Goal: Task Accomplishment & Management: Manage account settings

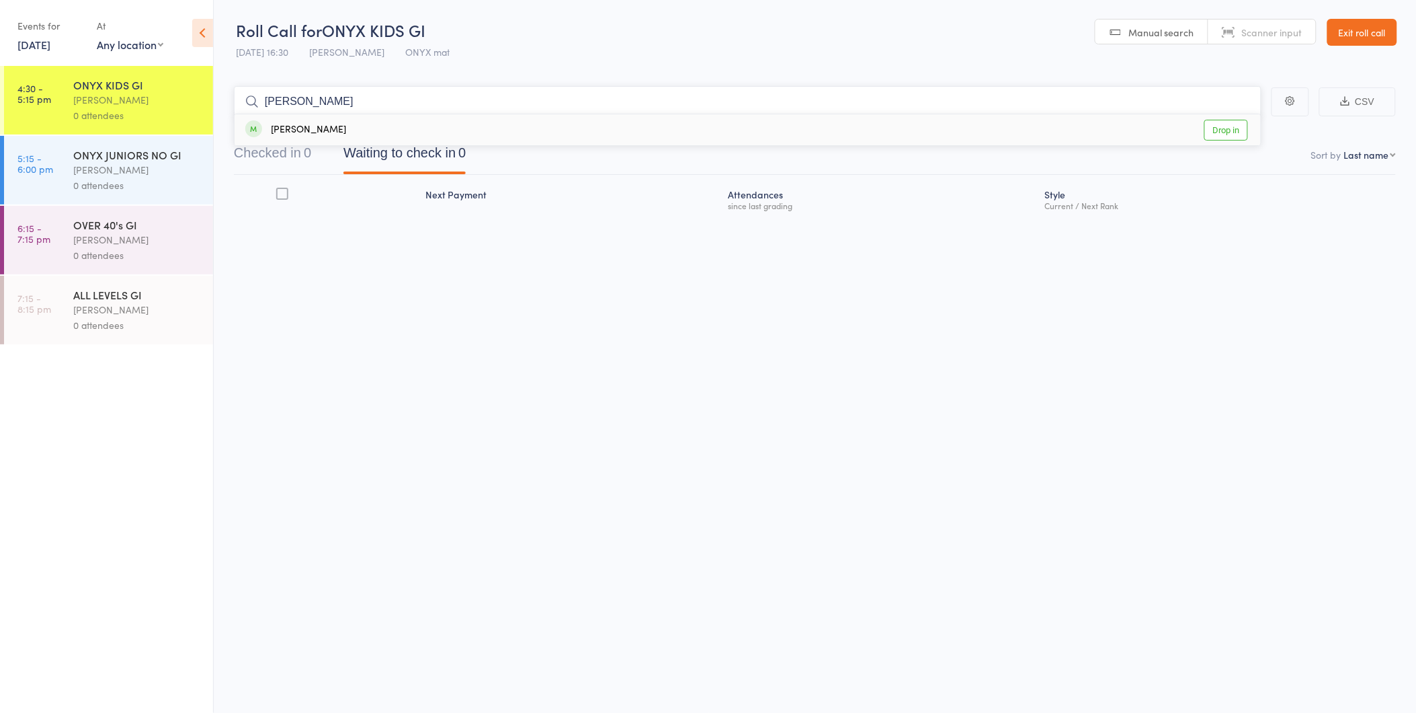
type input "logan"
click at [1238, 138] on link "Drop in" at bounding box center [1227, 130] width 44 height 21
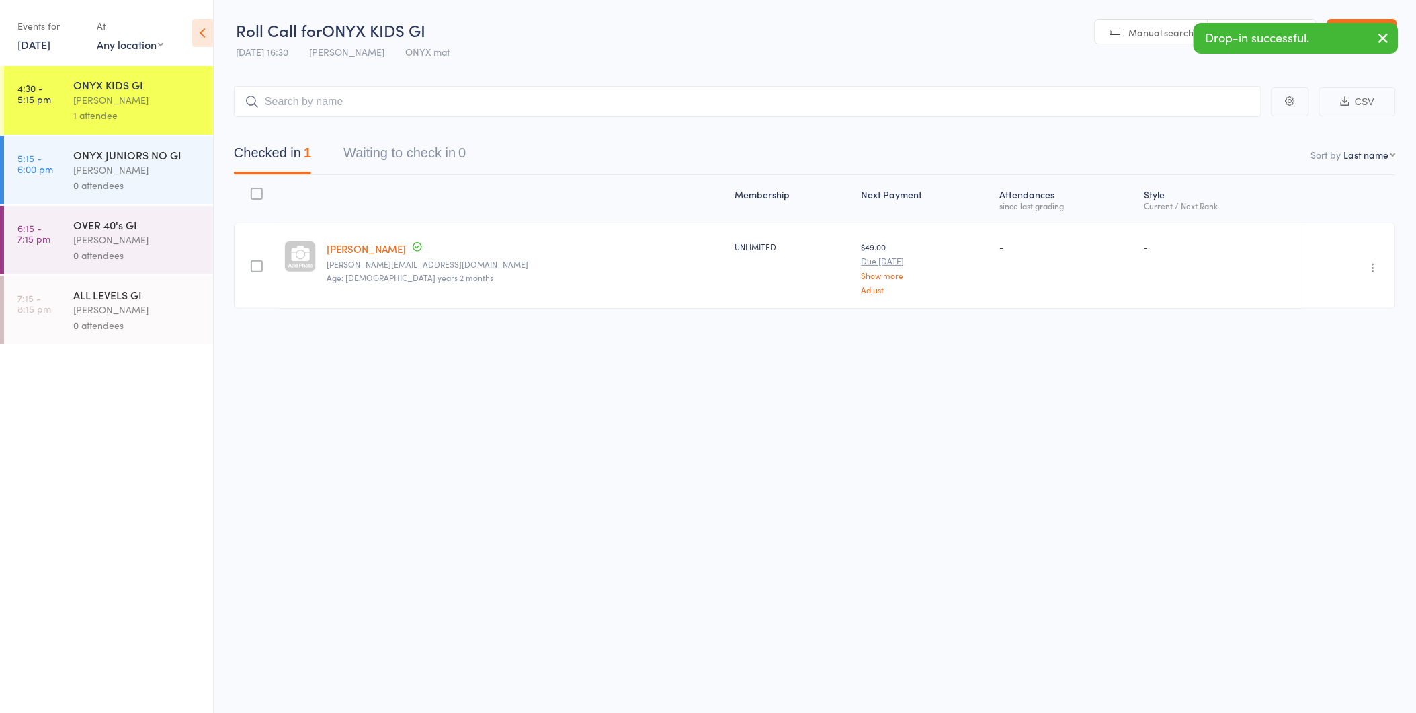
click at [1353, 21] on link "Exit roll call" at bounding box center [1363, 32] width 70 height 27
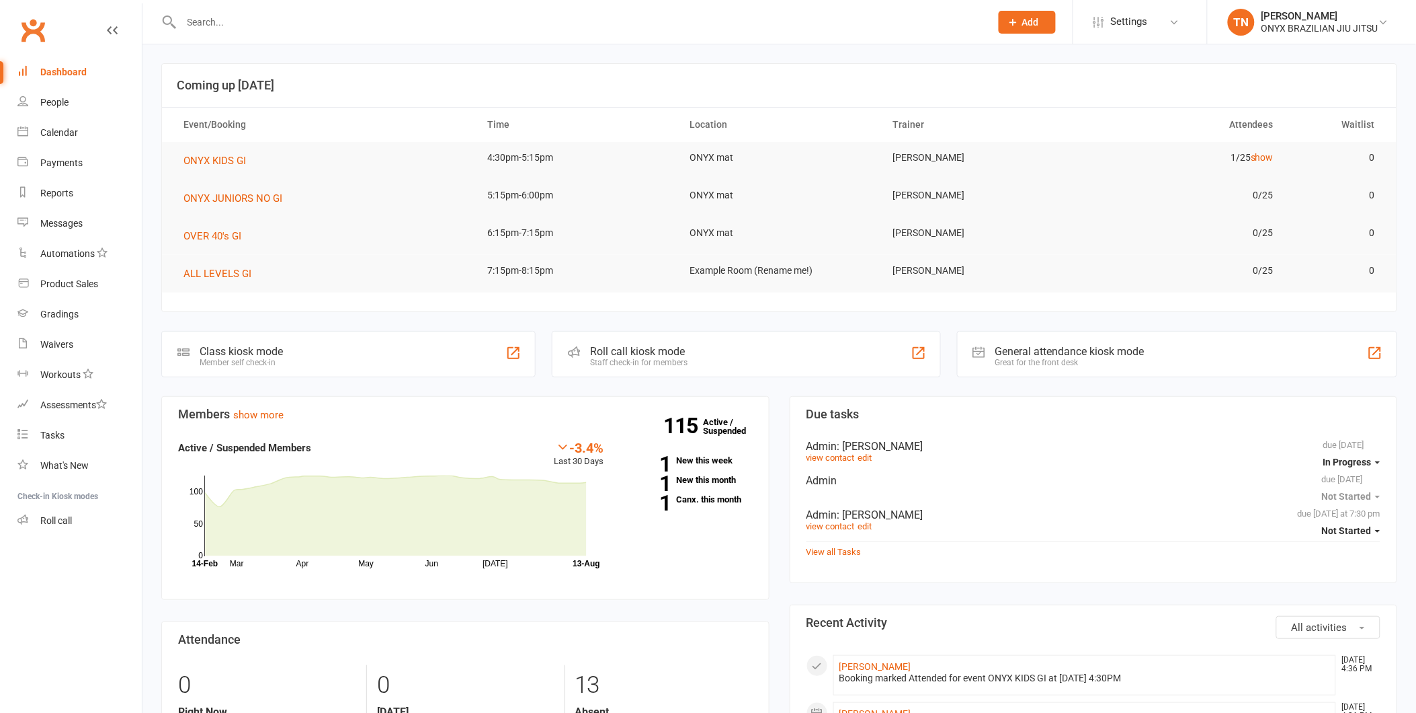
click at [293, 19] on input "text" at bounding box center [579, 22] width 804 height 19
click at [59, 326] on link "Gradings" at bounding box center [79, 314] width 124 height 30
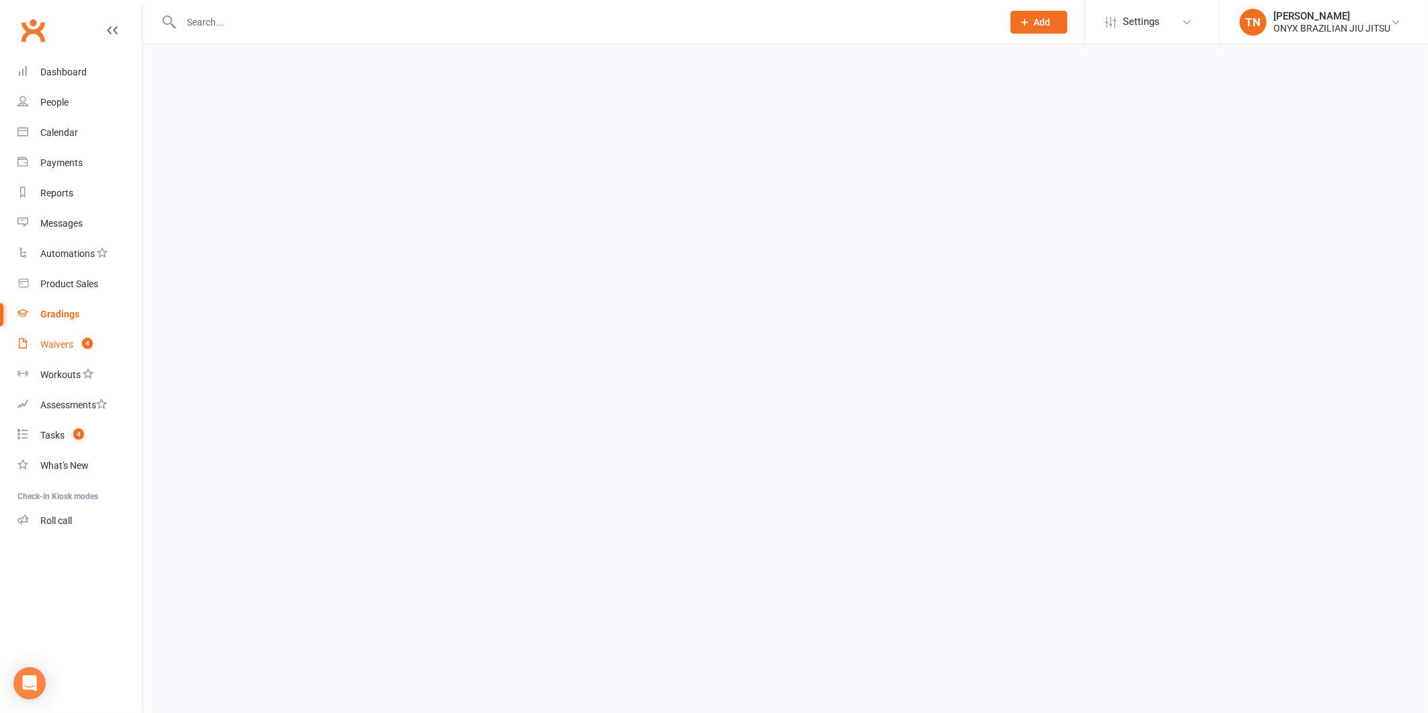
click at [57, 339] on div "Waivers" at bounding box center [56, 344] width 33 height 11
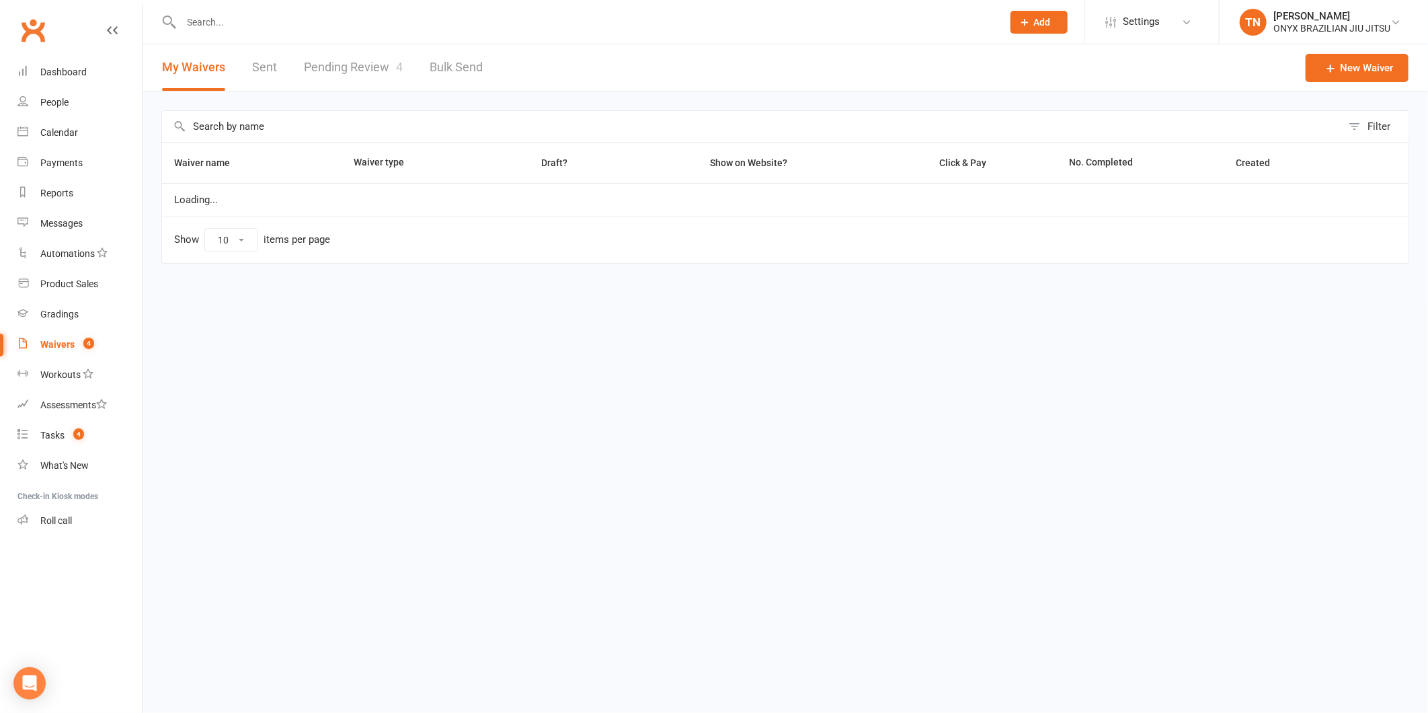
click at [233, 26] on input "text" at bounding box center [584, 22] width 815 height 19
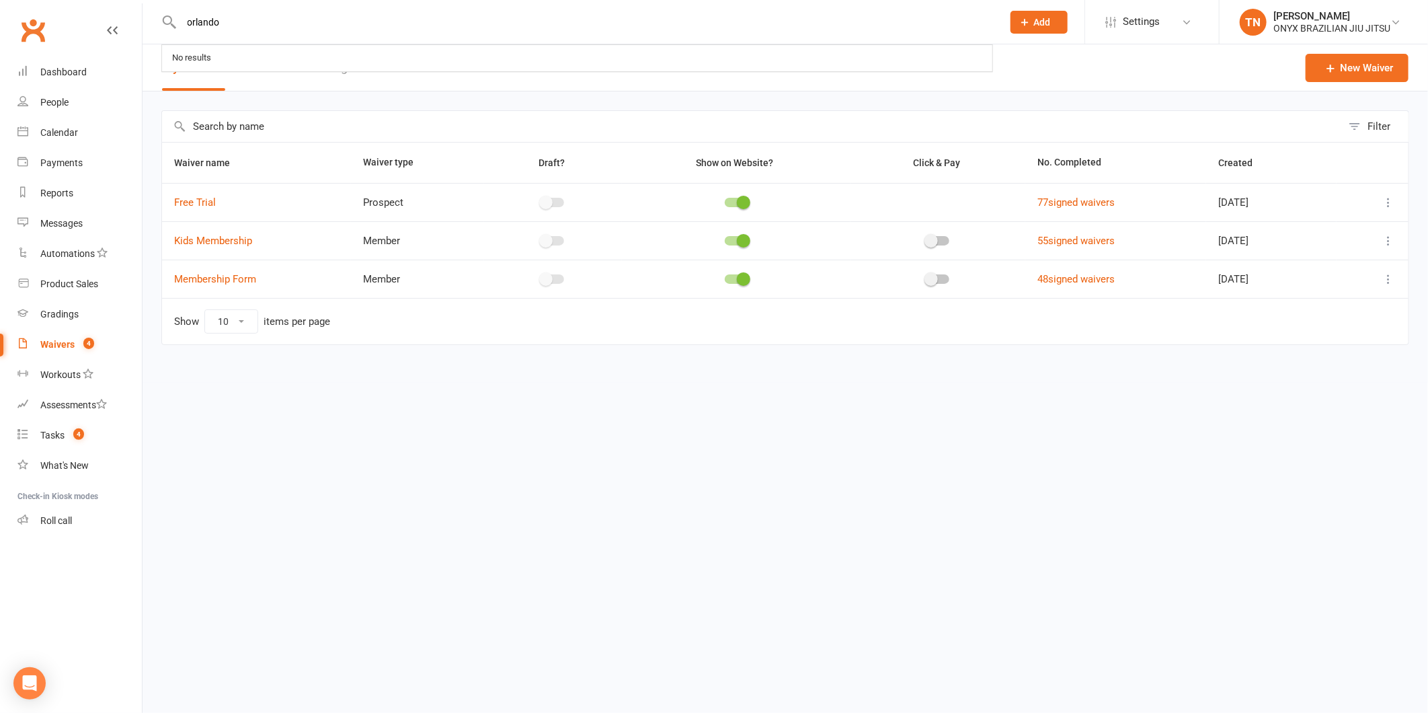
type input "orlando"
click at [64, 332] on link "Waivers 4" at bounding box center [79, 344] width 124 height 30
click at [380, 68] on link "Pending Review 4" at bounding box center [353, 67] width 99 height 46
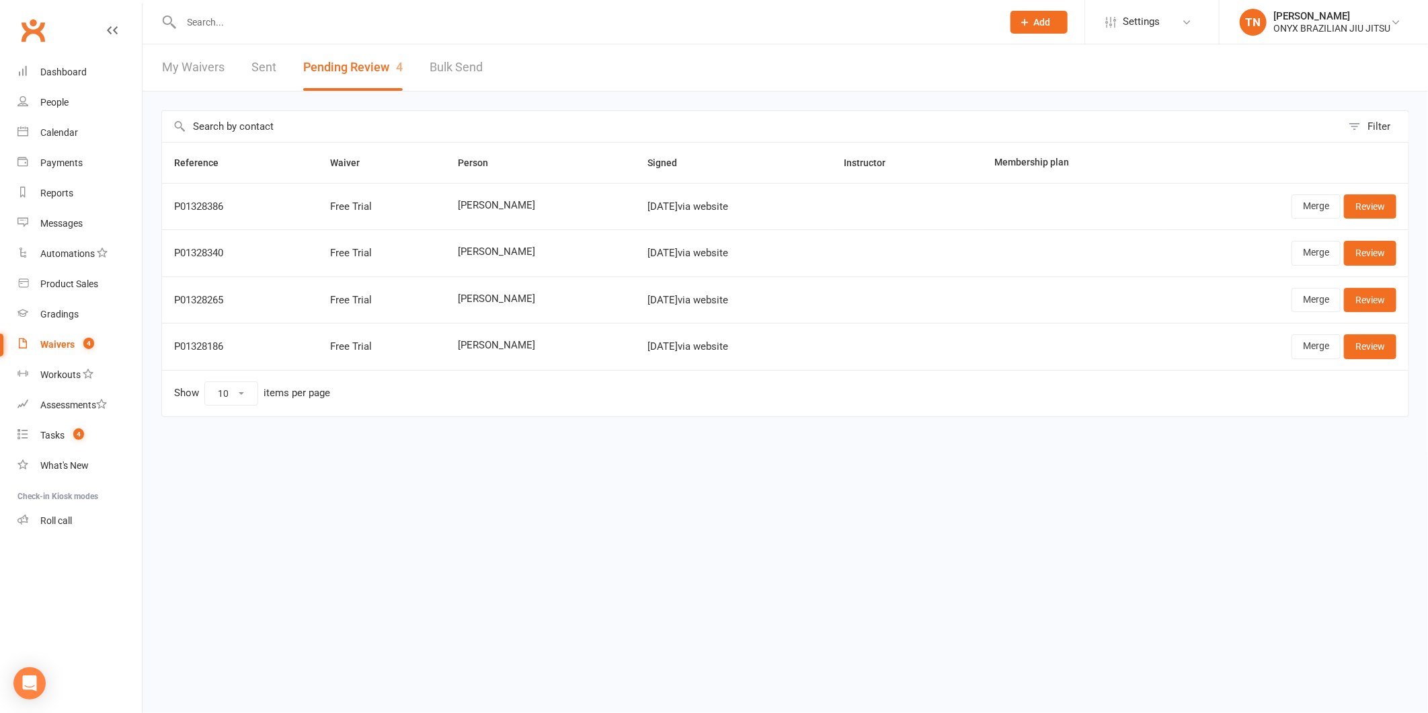
drag, startPoint x: 233, startPoint y: 16, endPoint x: 247, endPoint y: 13, distance: 14.4
click at [233, 16] on input "text" at bounding box center [584, 22] width 815 height 19
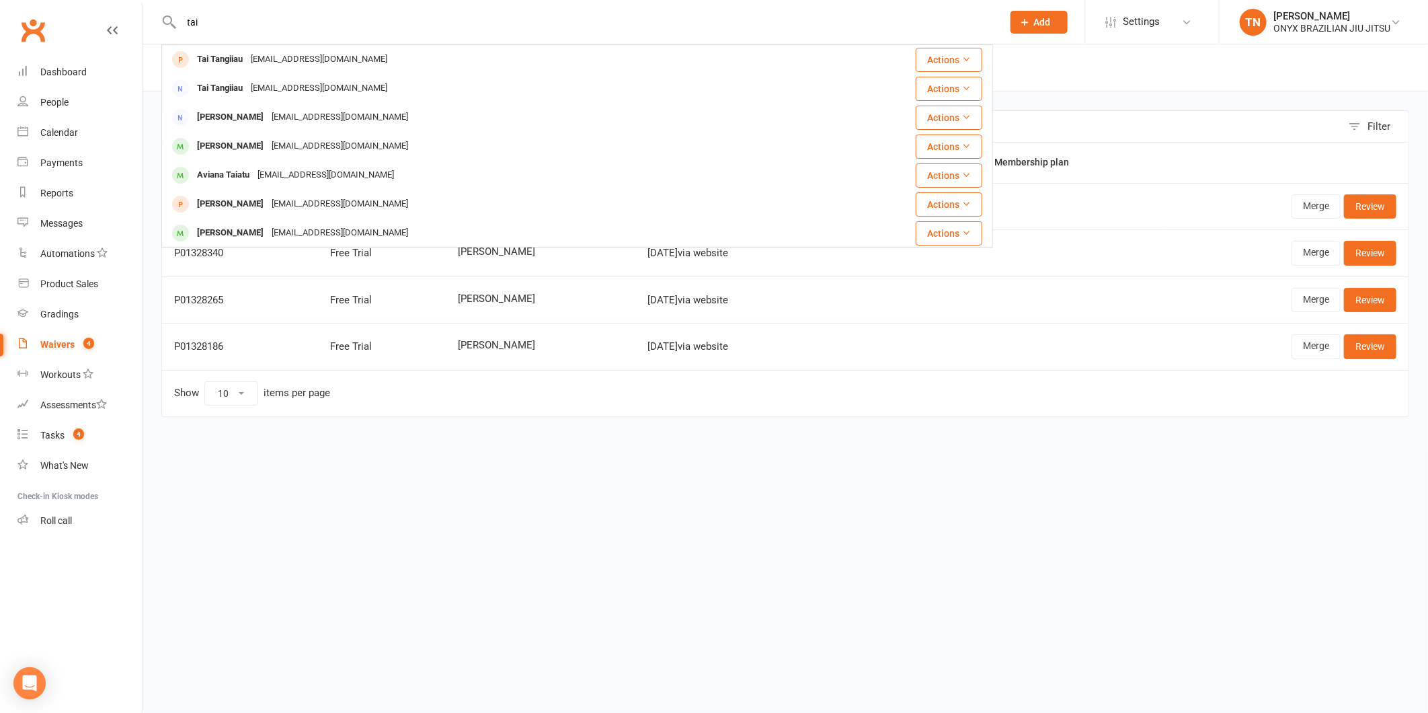
type input "tai"
click at [524, 473] on html "tai Tai Tangiiau Taitangiiau123@gmail.com Actions Tai Tangiiau Taitangiiau123@g…" at bounding box center [714, 236] width 1428 height 473
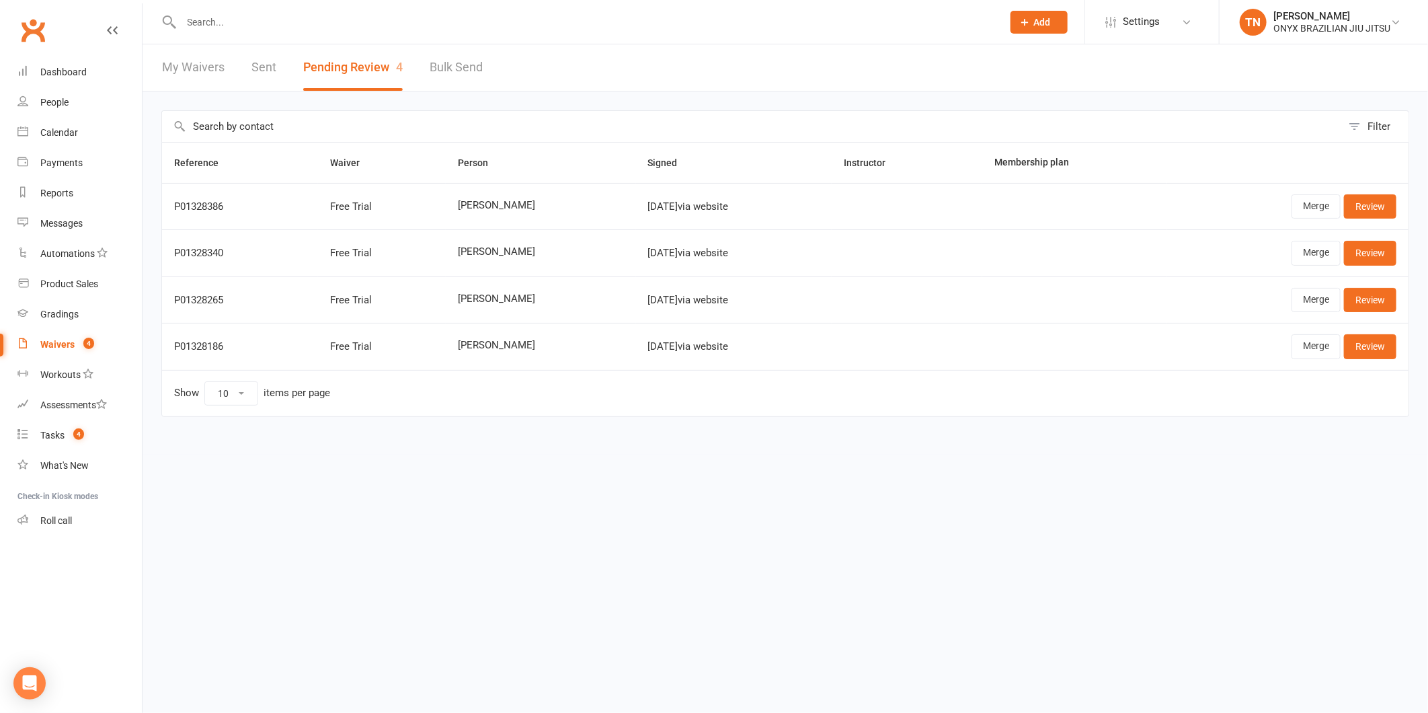
click at [54, 347] on div "Waivers" at bounding box center [57, 344] width 34 height 11
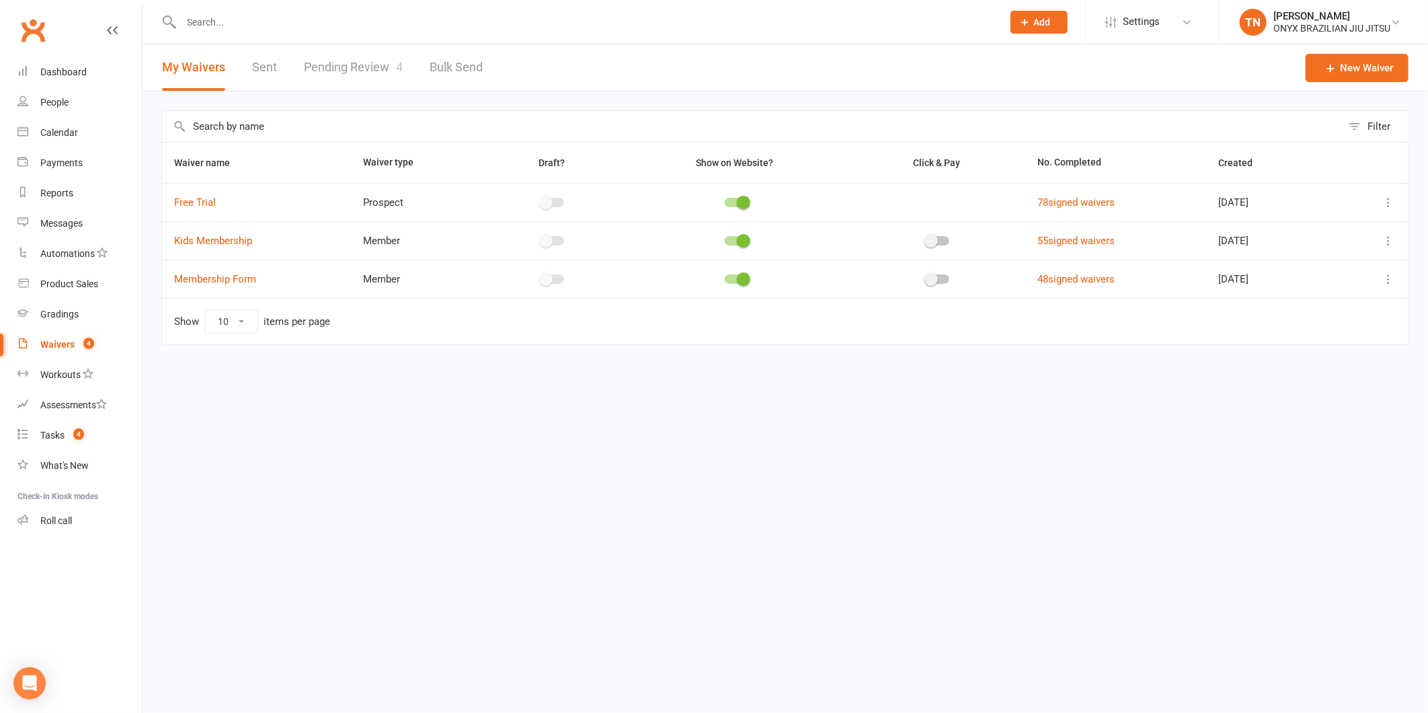
click at [352, 59] on link "Pending Review 4" at bounding box center [353, 67] width 99 height 46
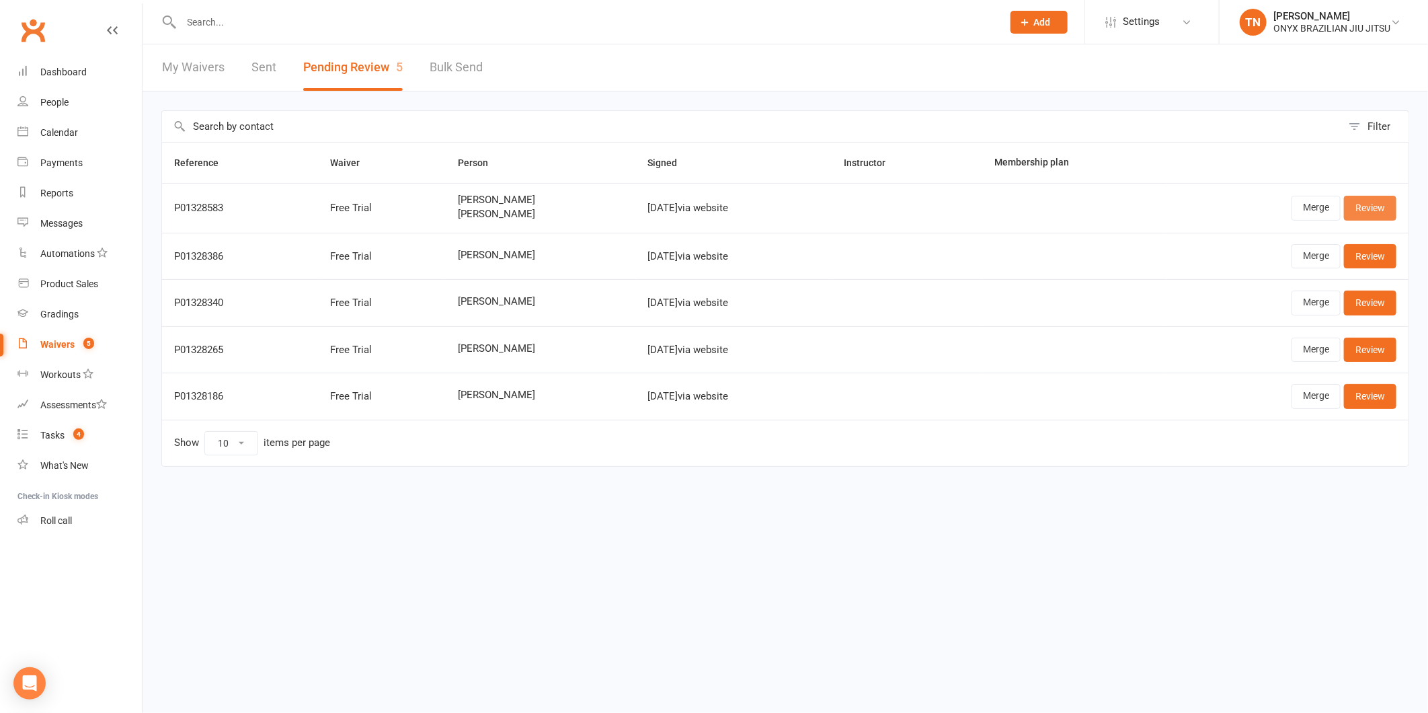
click at [1359, 218] on link "Review" at bounding box center [1370, 208] width 52 height 24
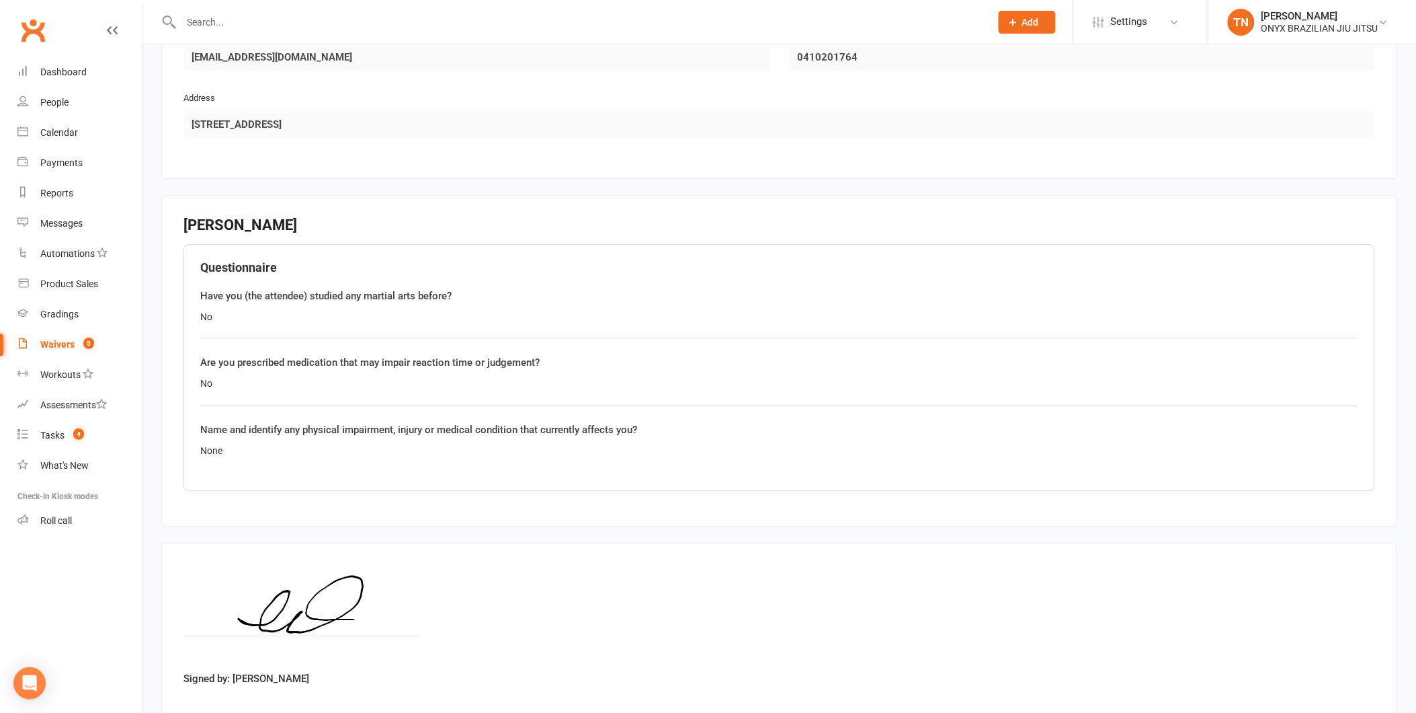
scroll to position [1339, 0]
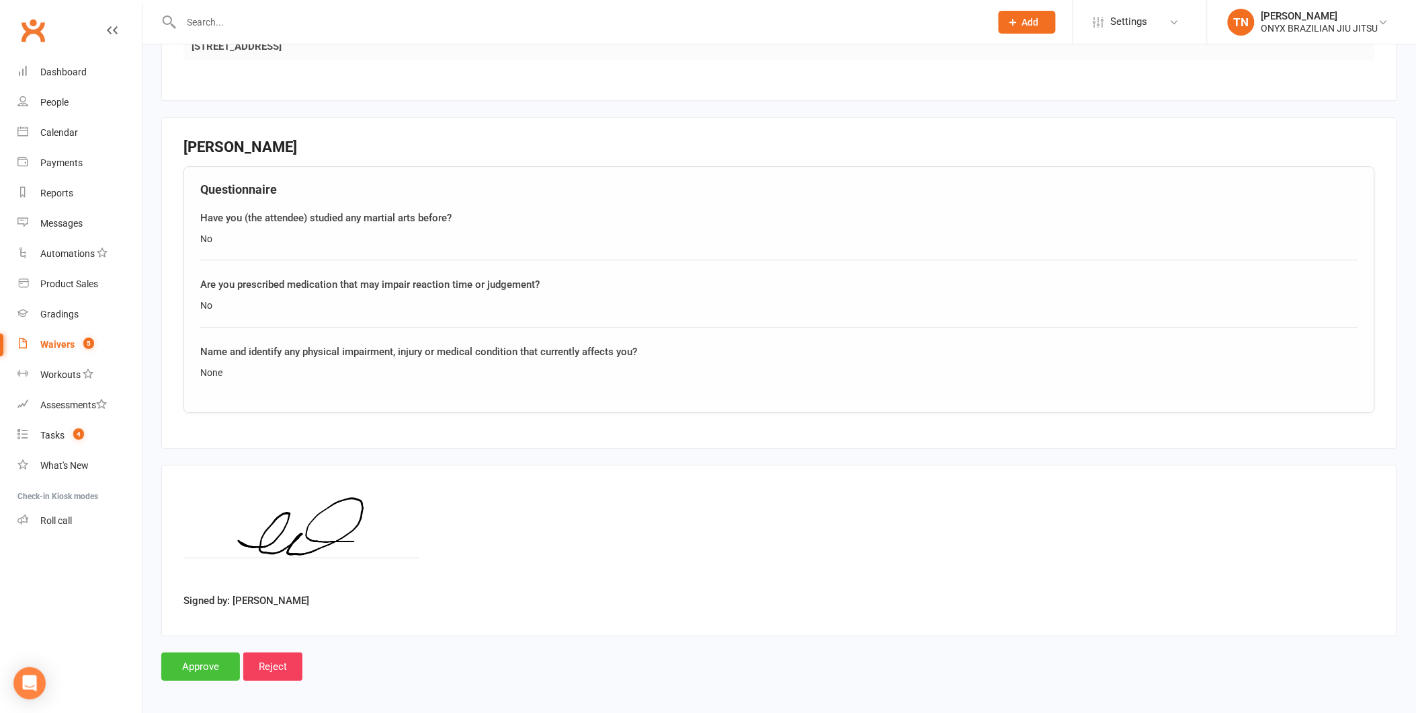
click at [204, 664] on input "Approve" at bounding box center [200, 666] width 79 height 28
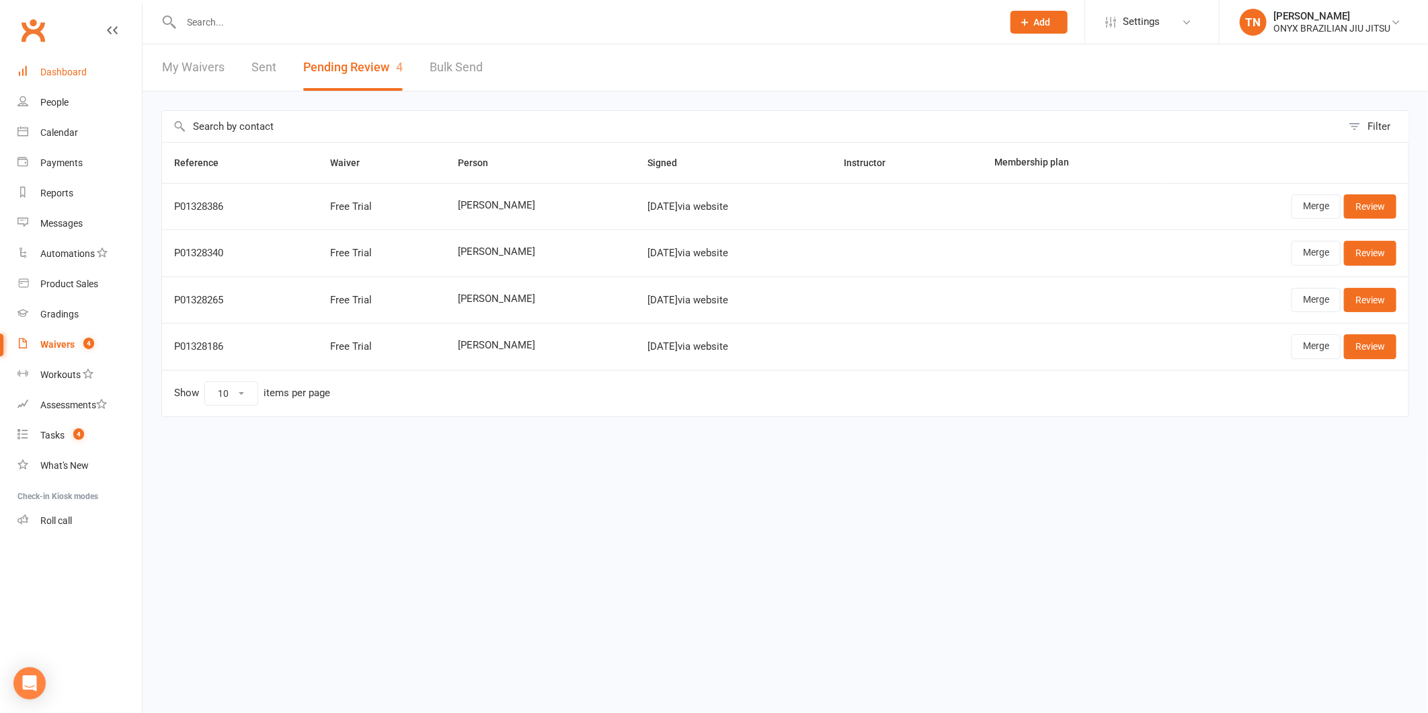
click at [99, 68] on link "Dashboard" at bounding box center [79, 72] width 124 height 30
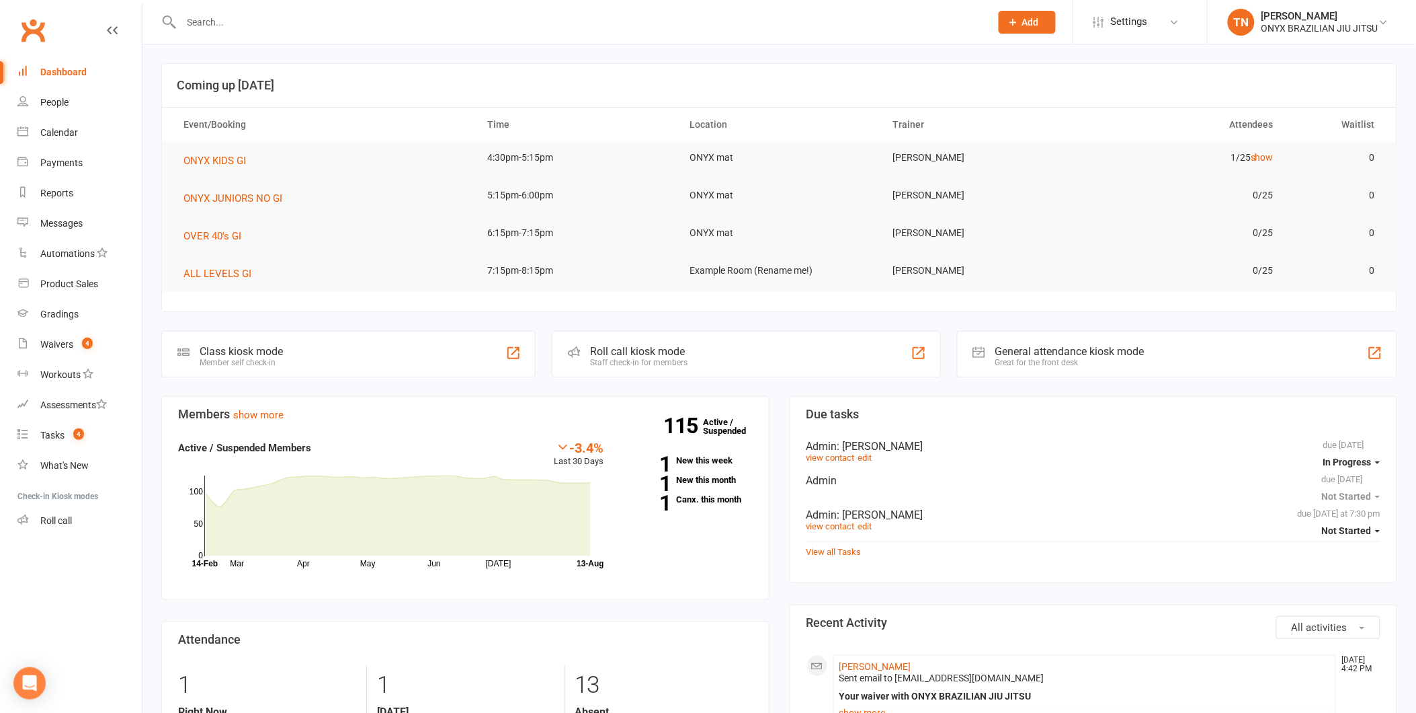
click at [656, 334] on div "Roll call kiosk mode Staff check-in for members" at bounding box center [746, 354] width 389 height 46
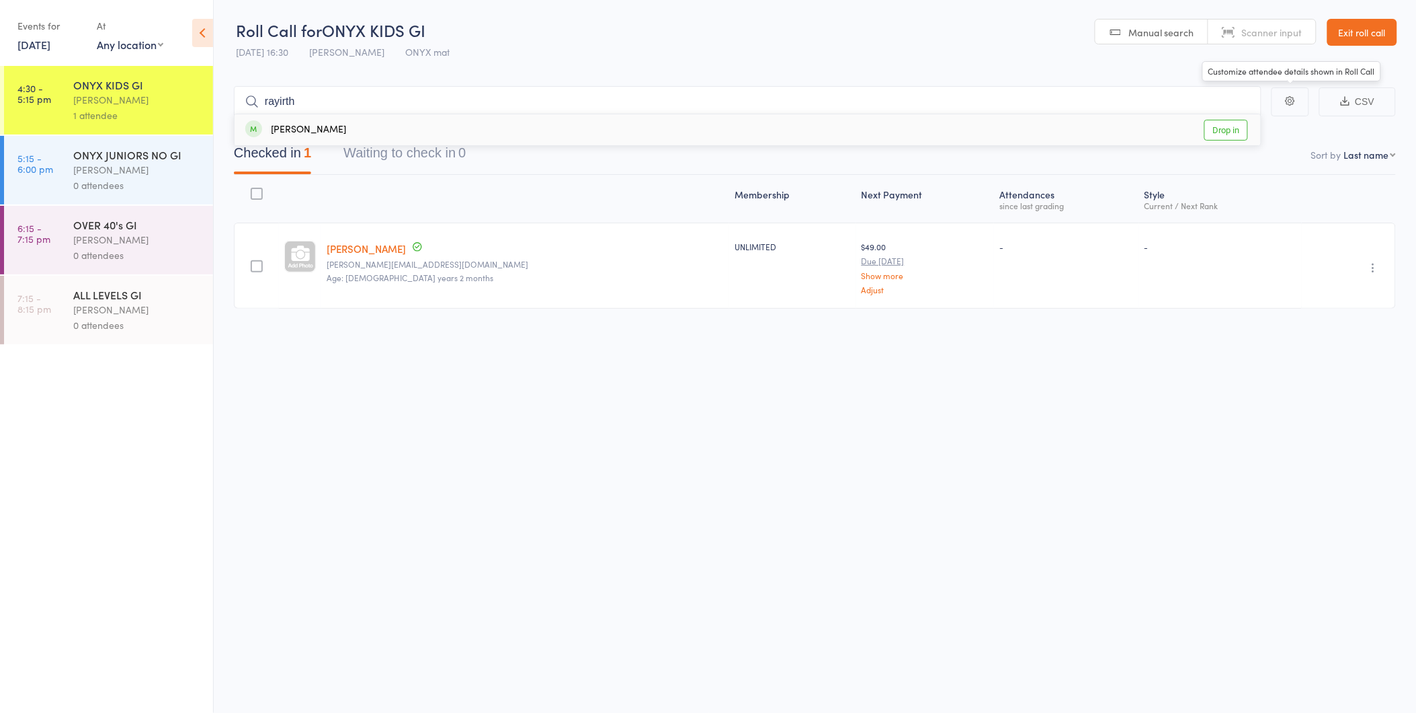
type input "rayirth"
click at [1240, 133] on link "Drop in" at bounding box center [1227, 130] width 44 height 21
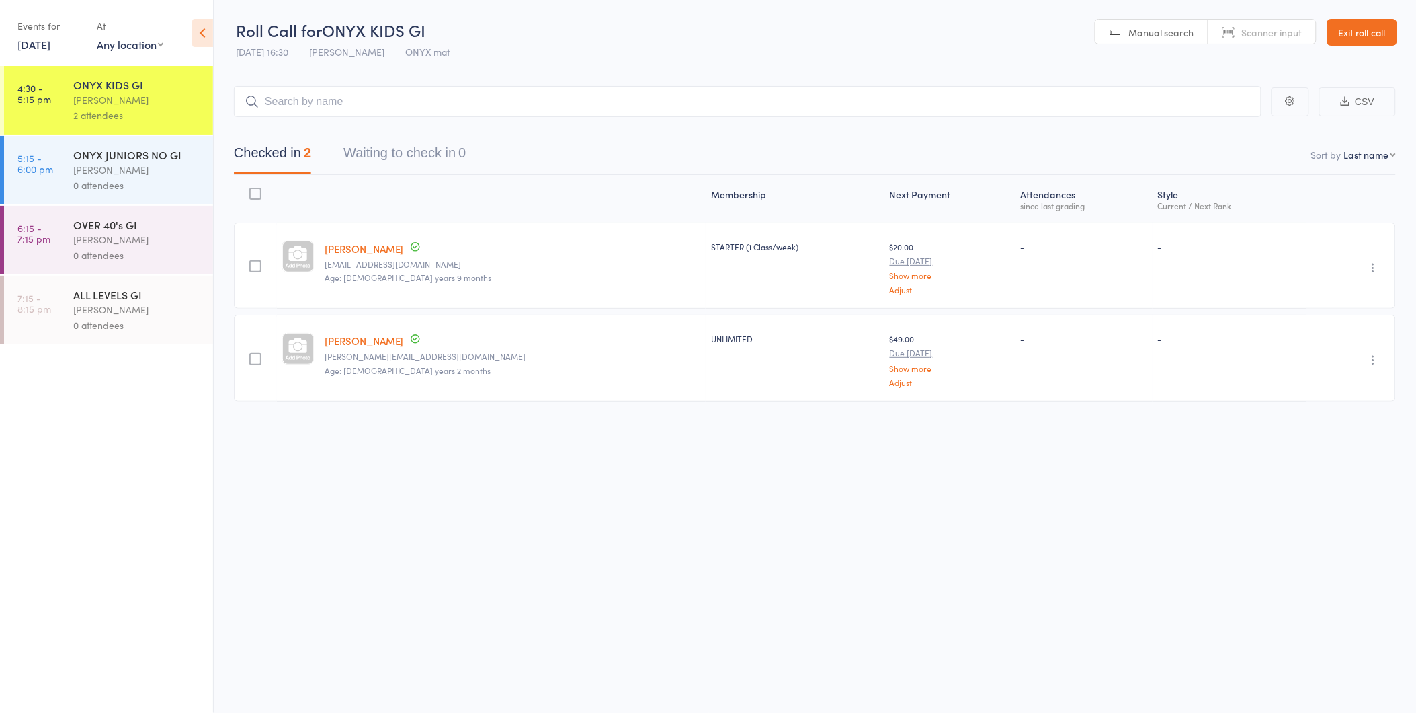
click at [1329, 39] on link "Exit roll call" at bounding box center [1363, 32] width 70 height 27
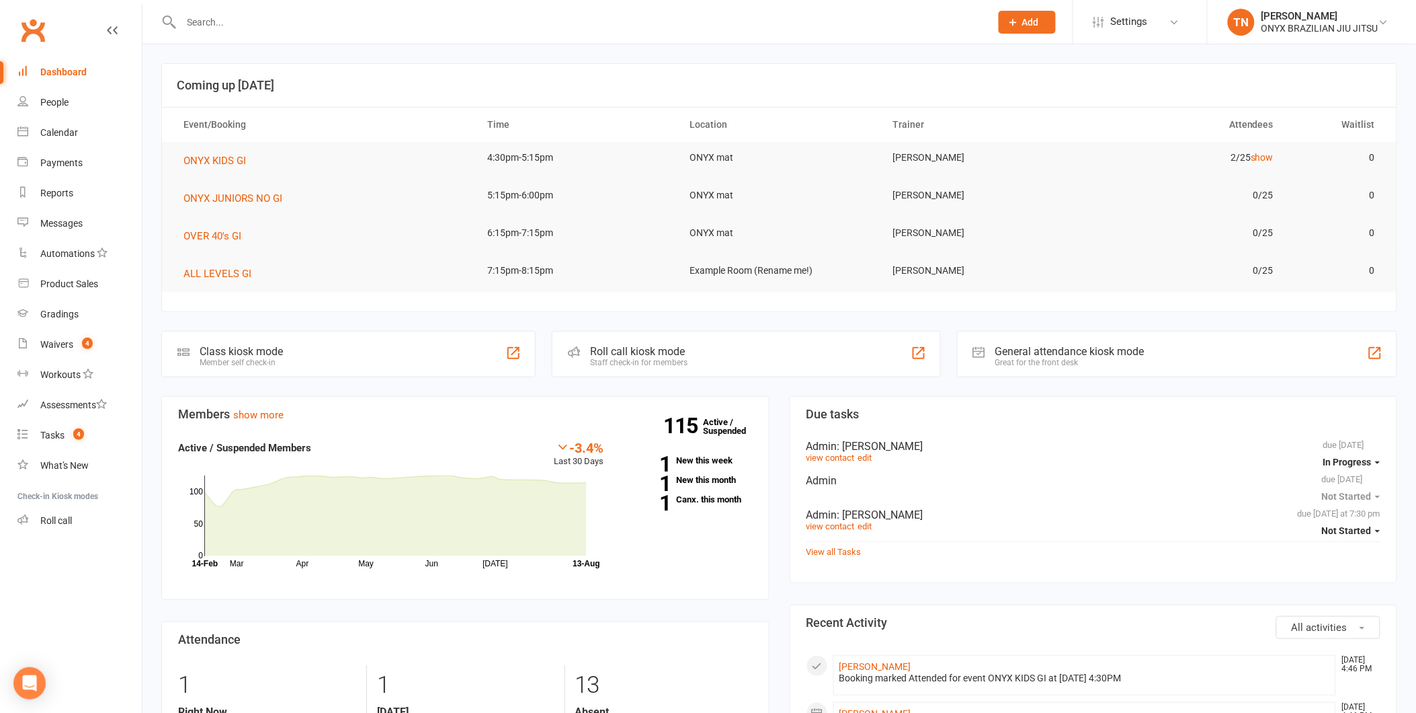
click at [263, 16] on input "text" at bounding box center [579, 22] width 804 height 19
click at [251, 17] on input "text" at bounding box center [579, 22] width 804 height 19
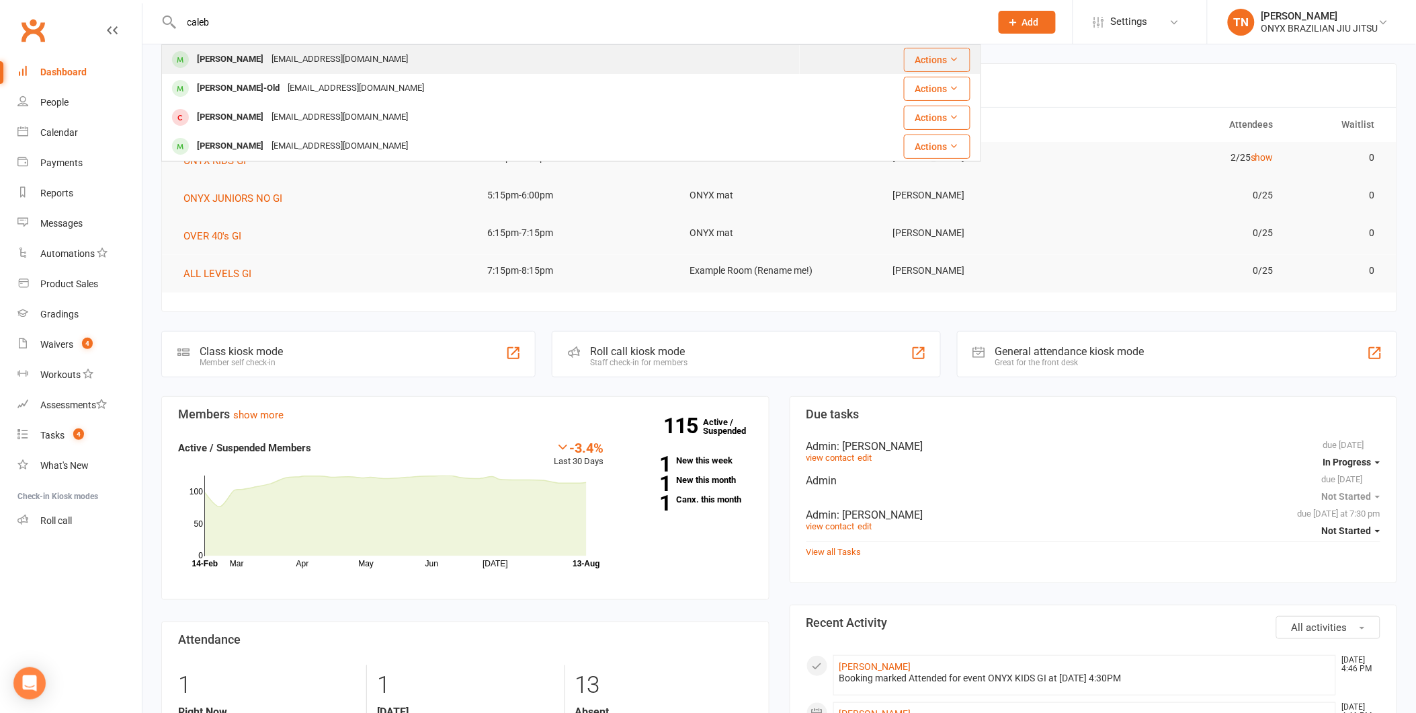
type input "caleb"
click at [268, 61] on div "[EMAIL_ADDRESS][DOMAIN_NAME]" at bounding box center [340, 59] width 145 height 19
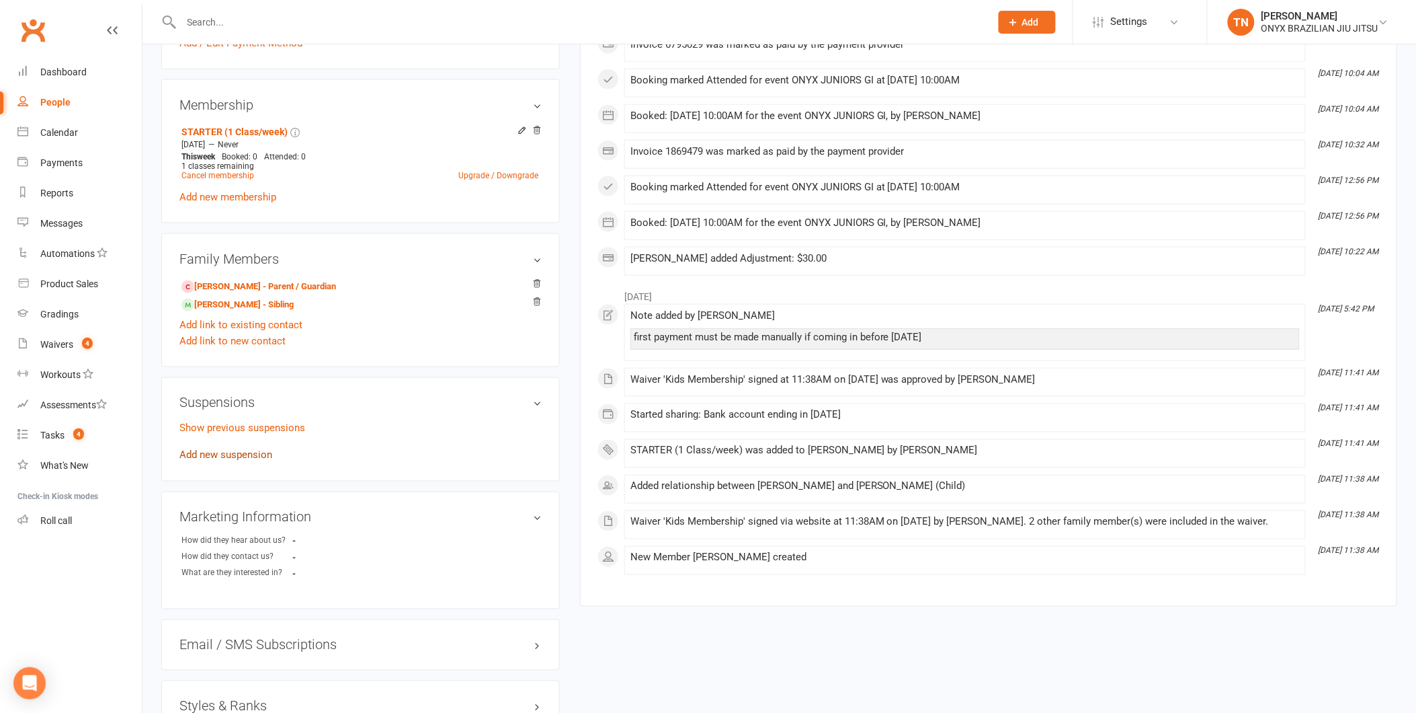
scroll to position [522, 0]
click at [227, 455] on link "Add new suspension" at bounding box center [225, 454] width 93 height 12
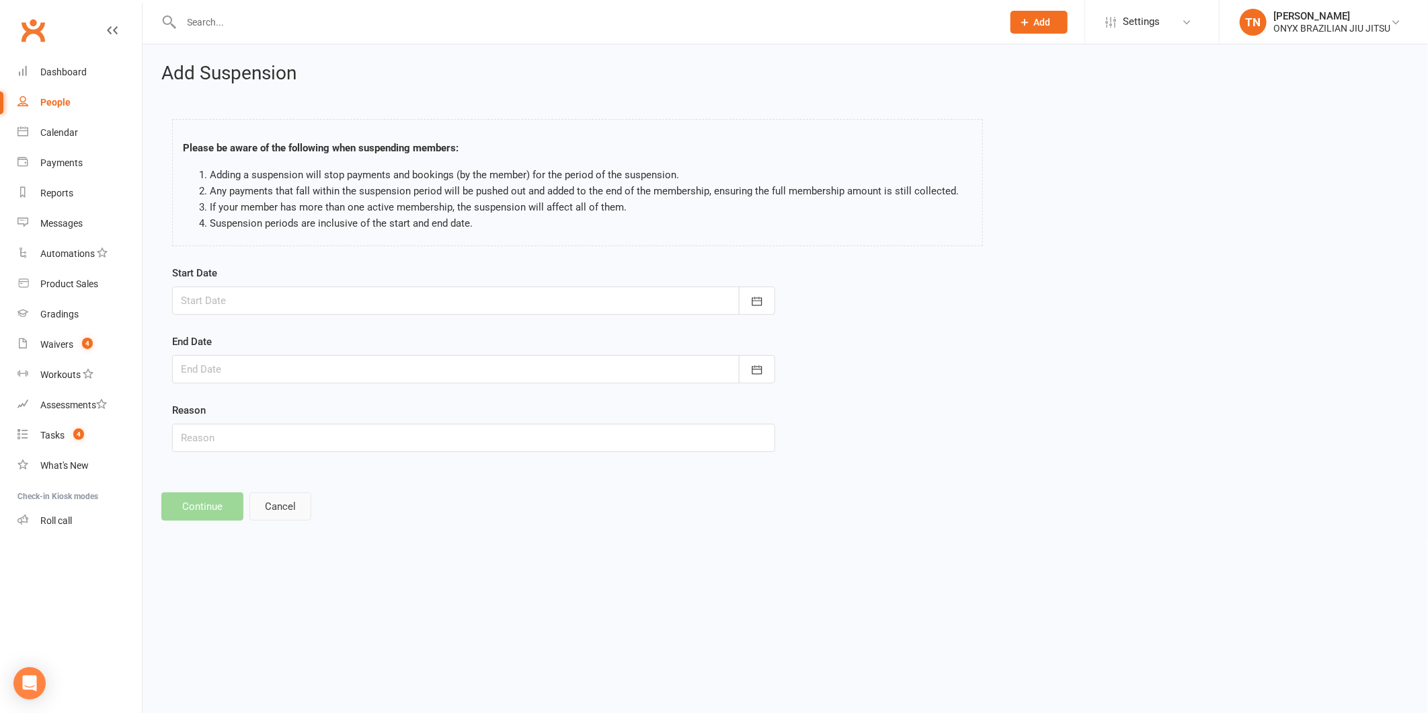
click at [271, 499] on button "Cancel" at bounding box center [280, 506] width 62 height 28
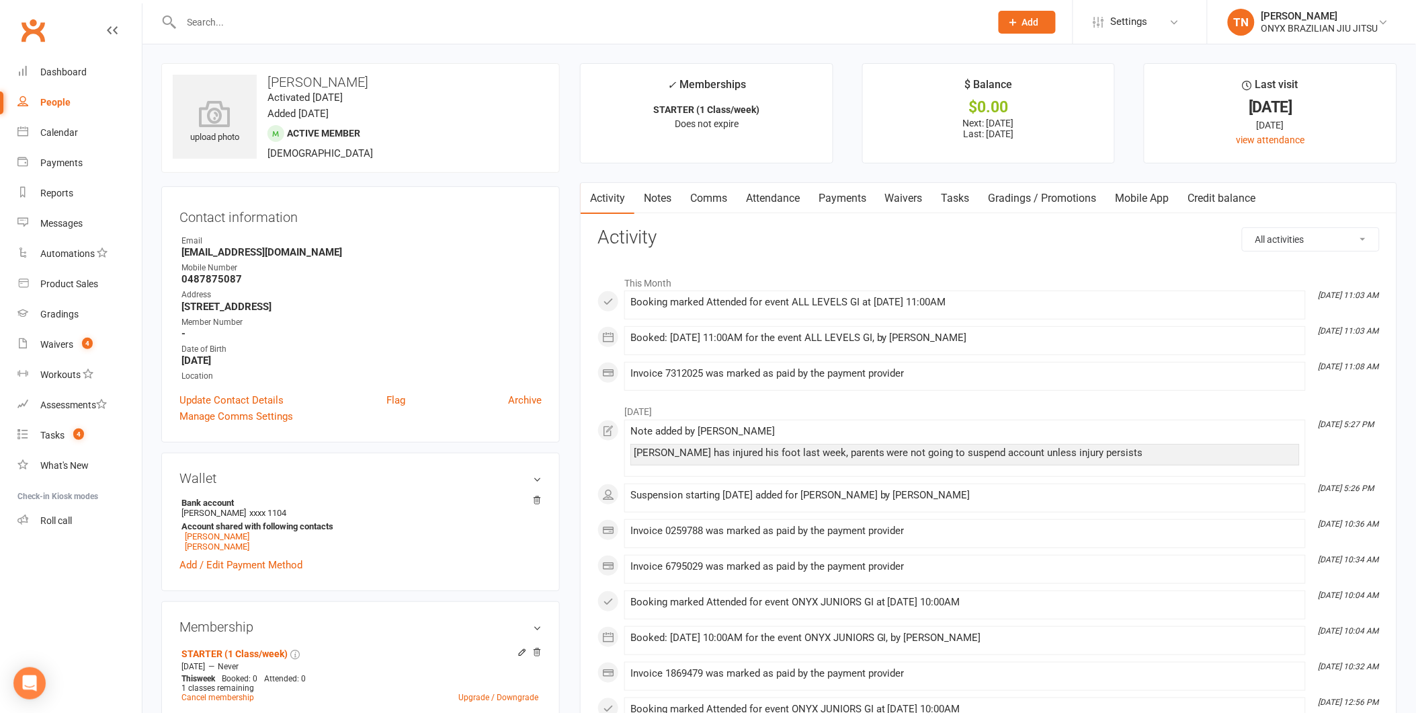
click at [835, 198] on link "Payments" at bounding box center [842, 198] width 67 height 31
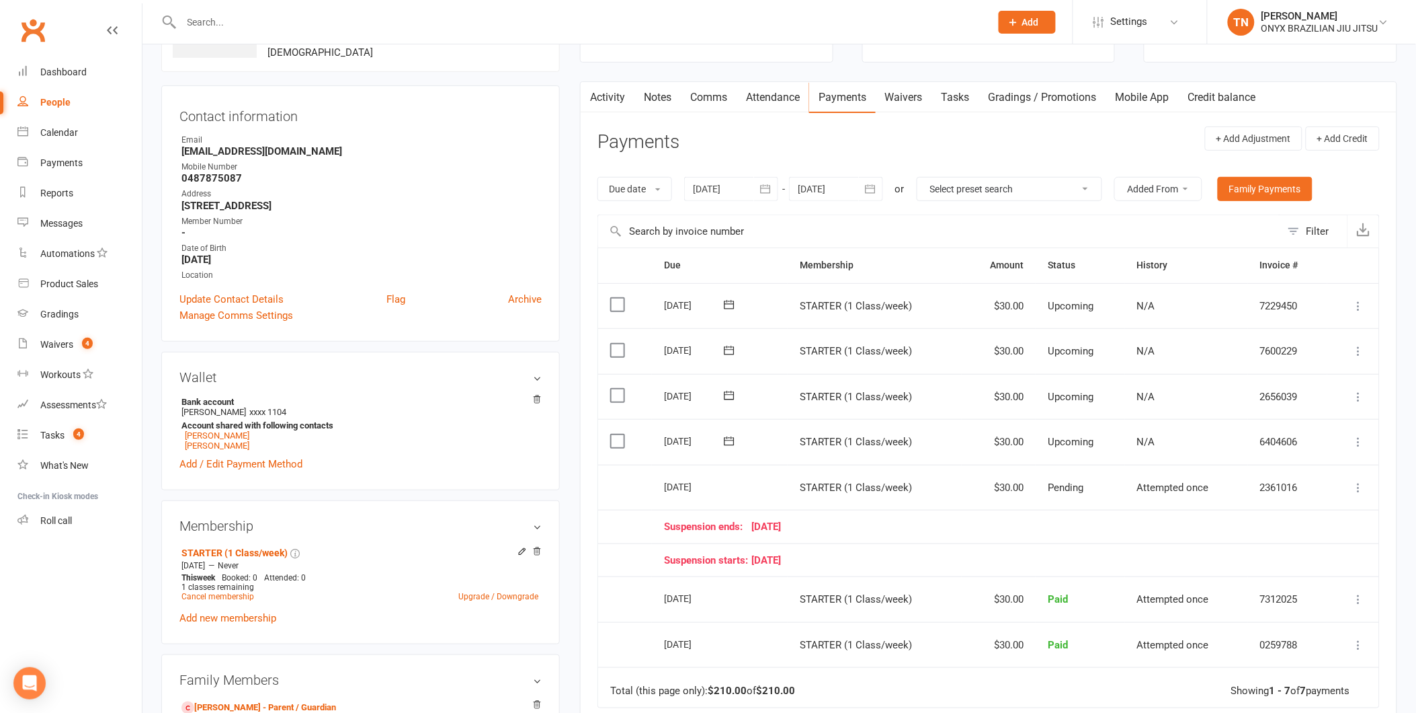
scroll to position [149, 0]
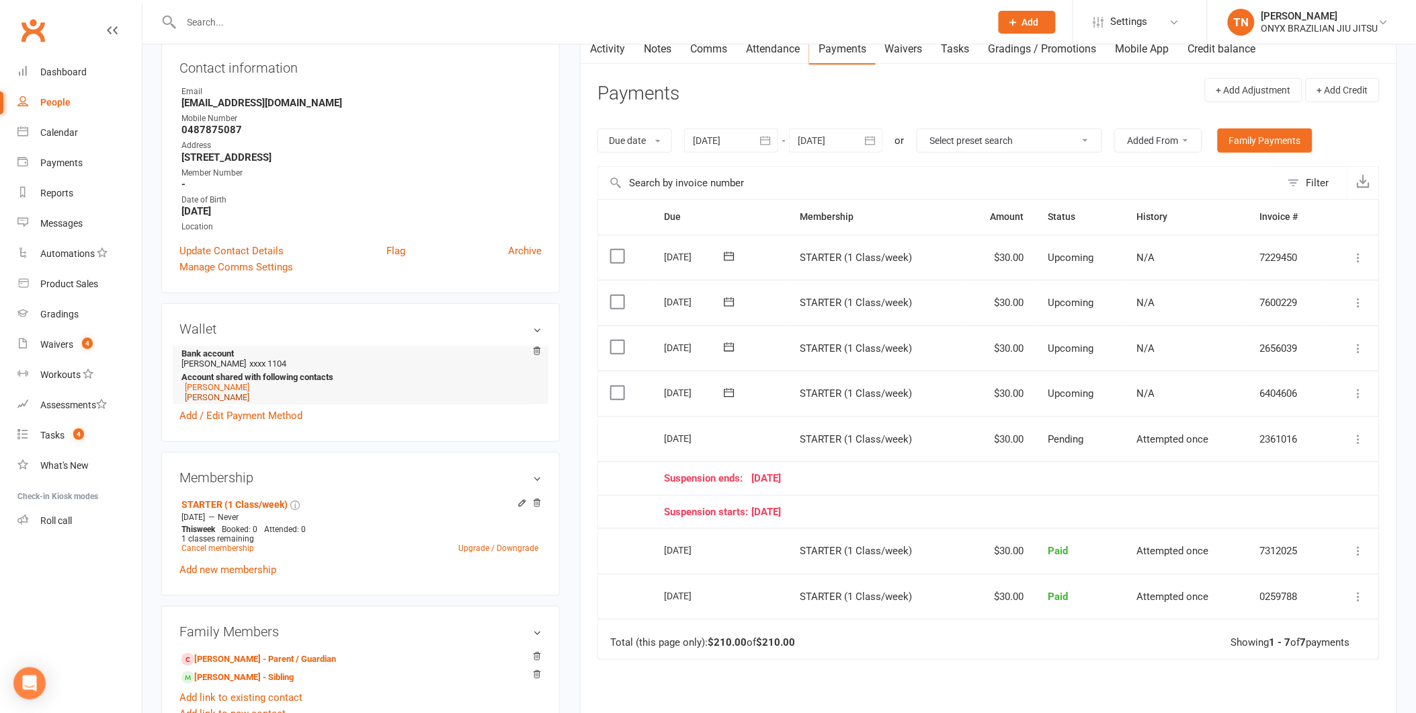
click at [207, 400] on link "[PERSON_NAME]" at bounding box center [217, 397] width 65 height 10
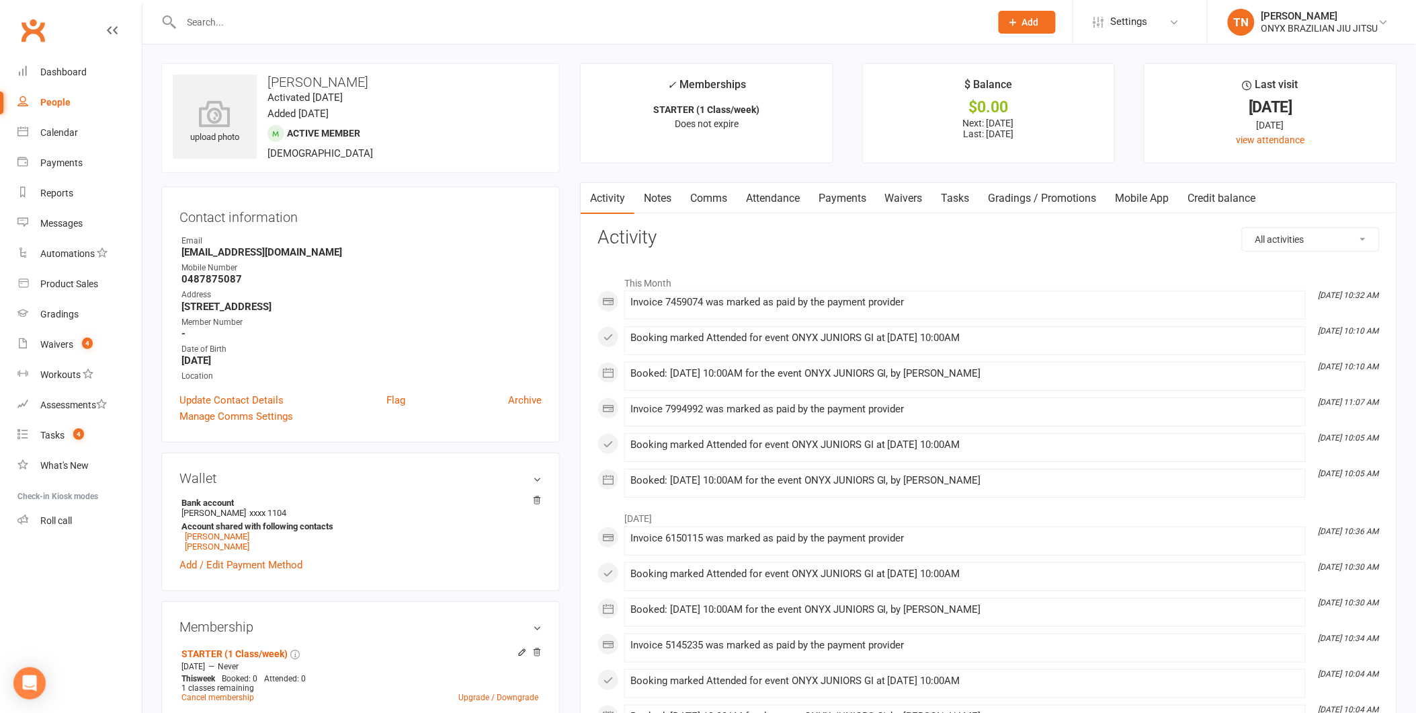
click at [850, 202] on link "Payments" at bounding box center [842, 198] width 67 height 31
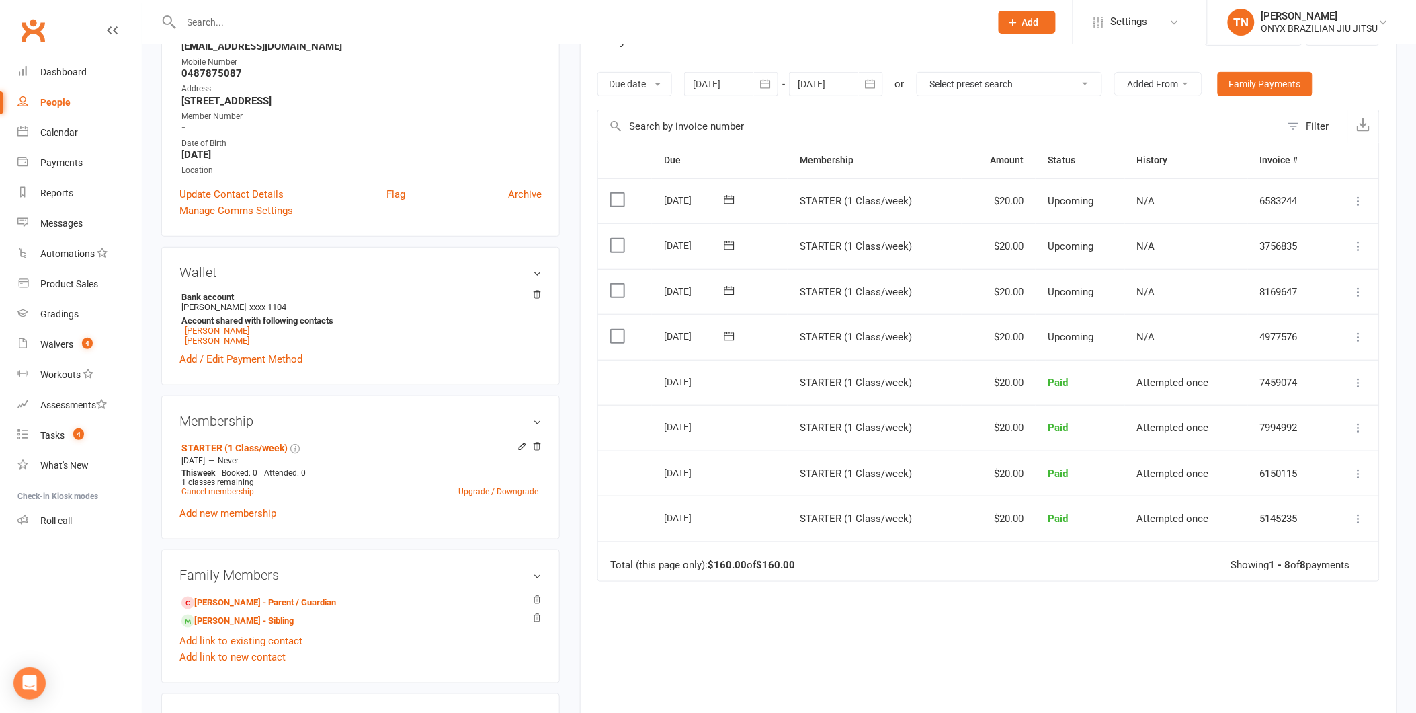
scroll to position [224, 0]
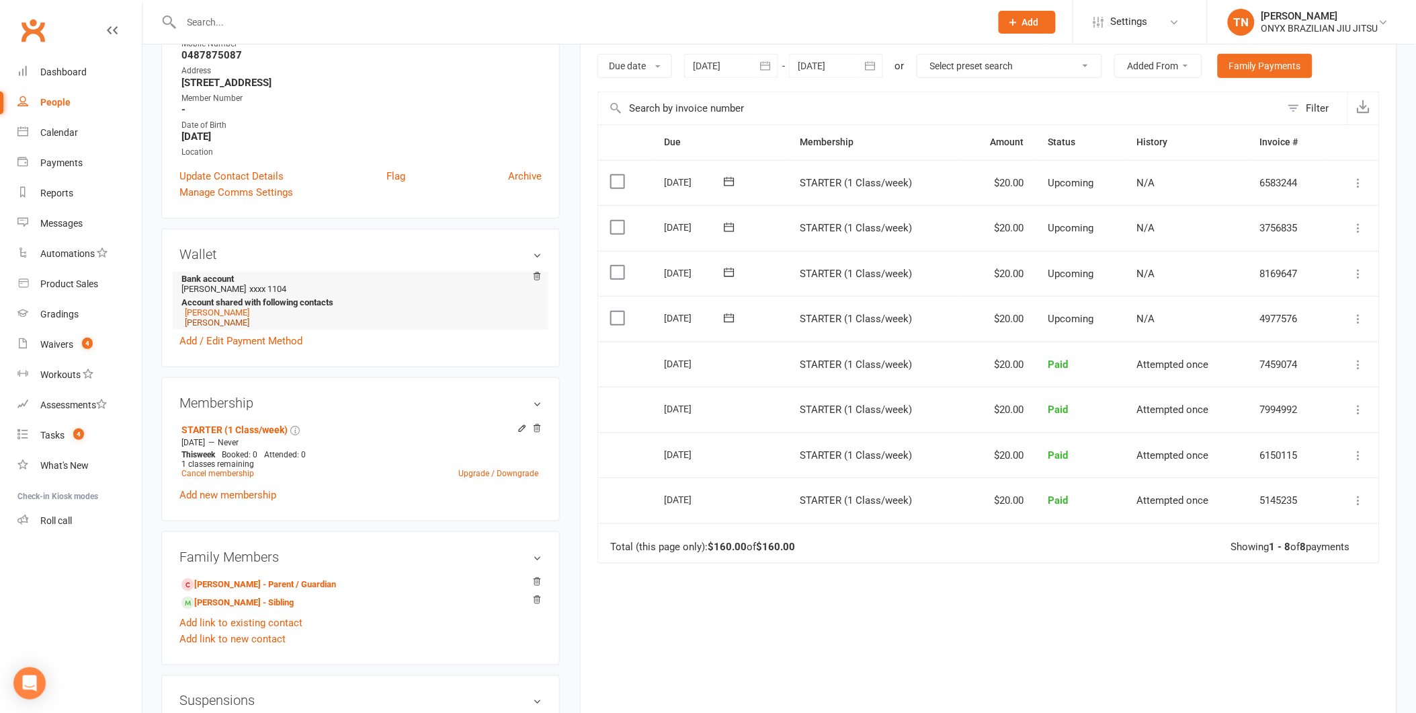
click at [203, 323] on link "[PERSON_NAME]" at bounding box center [217, 322] width 65 height 10
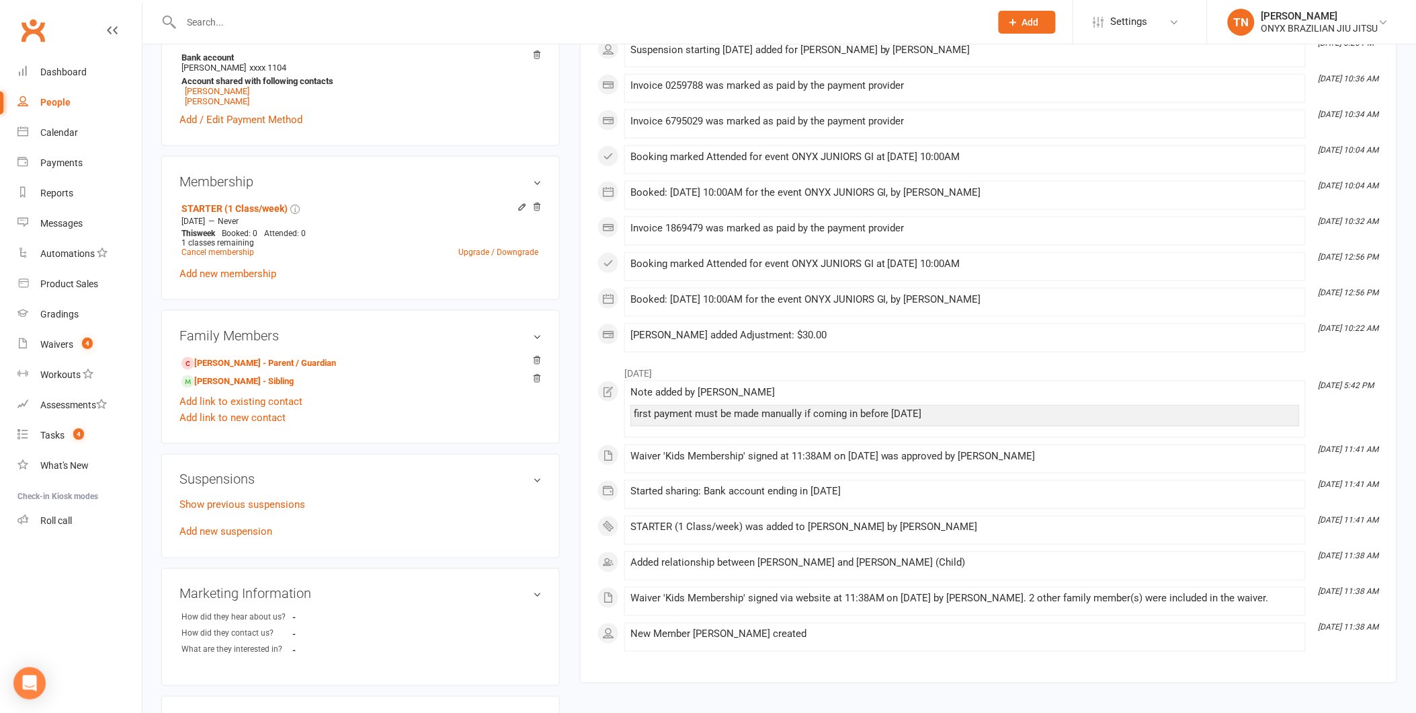
scroll to position [448, 0]
click at [246, 534] on link "Add new suspension" at bounding box center [225, 529] width 93 height 12
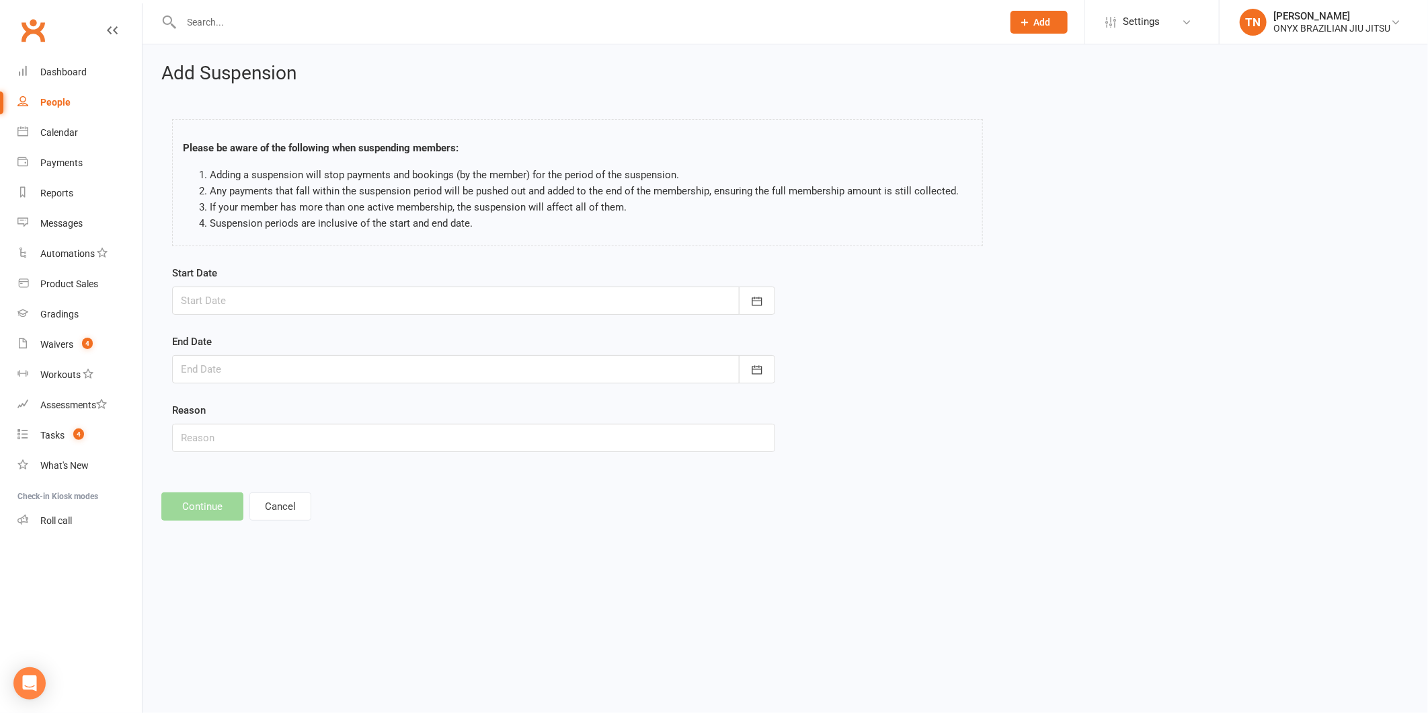
click at [392, 366] on div at bounding box center [473, 369] width 603 height 28
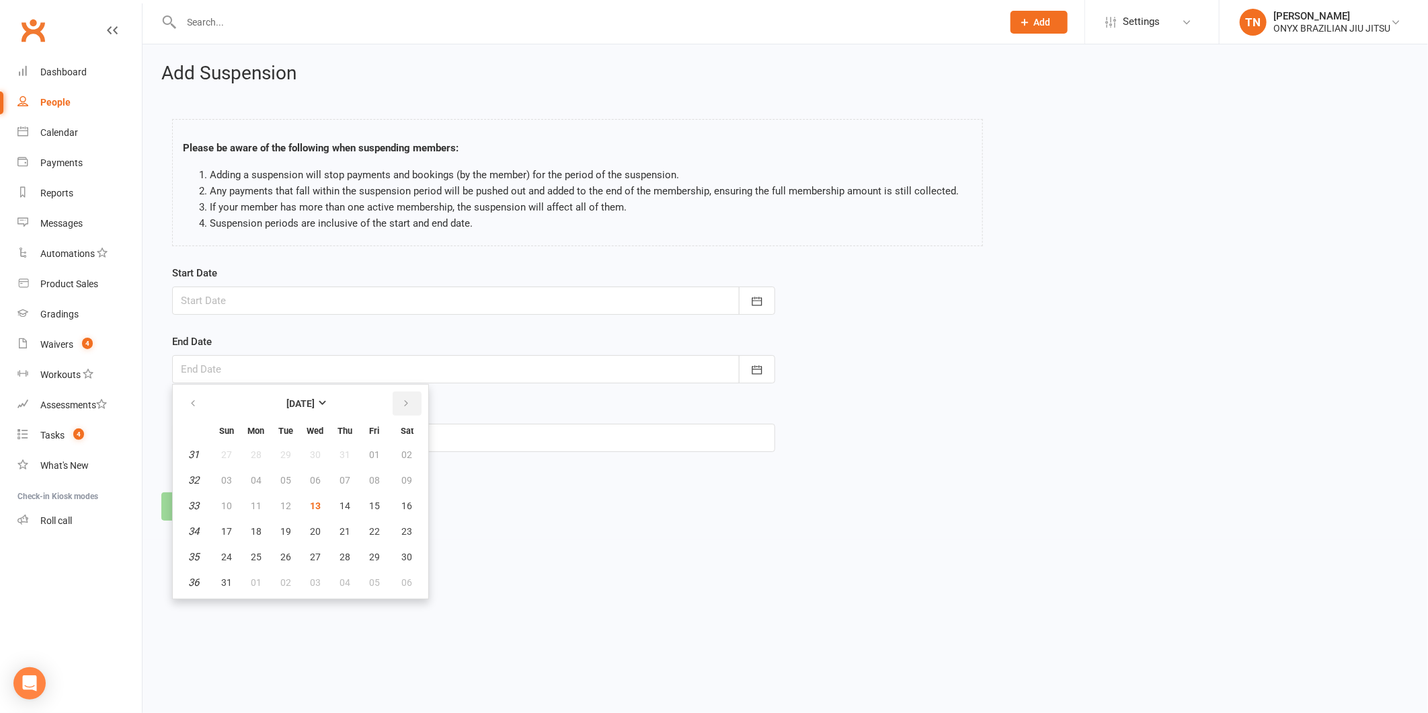
click at [402, 398] on icon "button" at bounding box center [405, 403] width 9 height 11
click at [395, 411] on button "button" at bounding box center [407, 403] width 29 height 24
click at [345, 506] on span "16" at bounding box center [344, 505] width 11 height 11
type input "[DATE]"
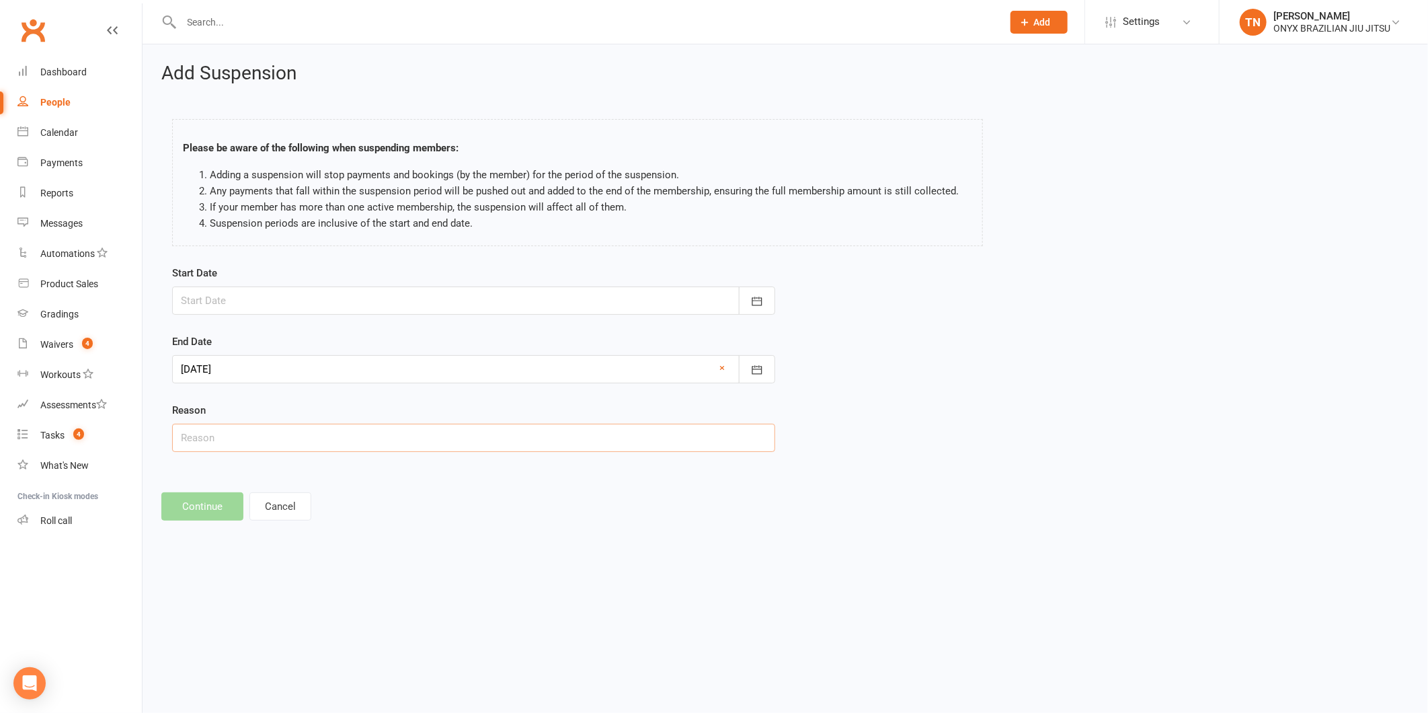
click at [218, 444] on input "text" at bounding box center [473, 438] width 603 height 28
click at [259, 308] on div at bounding box center [473, 300] width 603 height 28
click at [513, 336] on div "End Date [DATE] [DATE] Sun Mon Tue Wed Thu Fri Sat 40 28 29 30 01 02 03 04 41 0…" at bounding box center [473, 358] width 603 height 50
click at [243, 301] on div at bounding box center [473, 300] width 603 height 28
click at [310, 432] on span "13" at bounding box center [315, 437] width 11 height 11
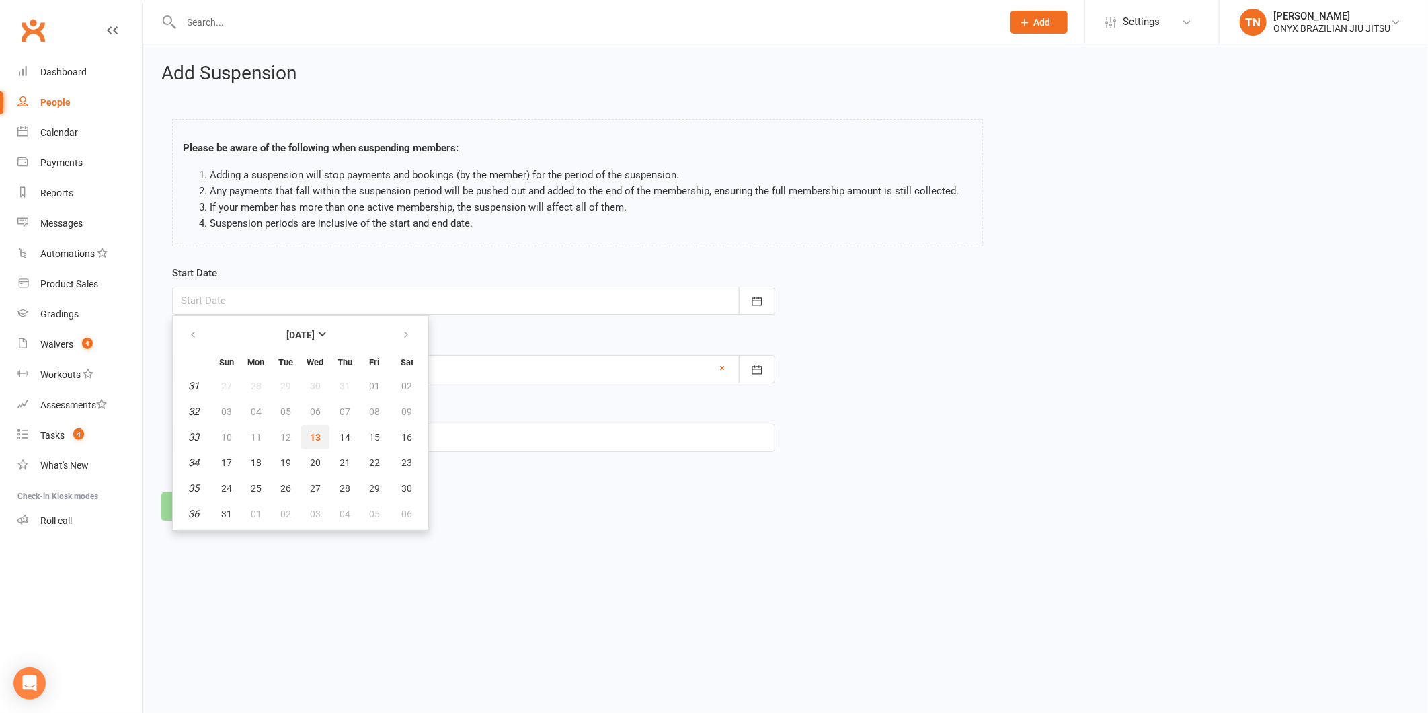
type input "[DATE]"
click at [262, 444] on input "text" at bounding box center [473, 438] width 603 height 28
click at [198, 440] on input "text" at bounding box center [473, 438] width 603 height 28
click at [182, 471] on div "Start Date [DATE] [DATE] Sun Mon Tue Wed Thu Fri Sat 31 27 28 29 30 31 01 02 32…" at bounding box center [473, 368] width 623 height 206
click at [196, 436] on input "text" at bounding box center [473, 438] width 603 height 28
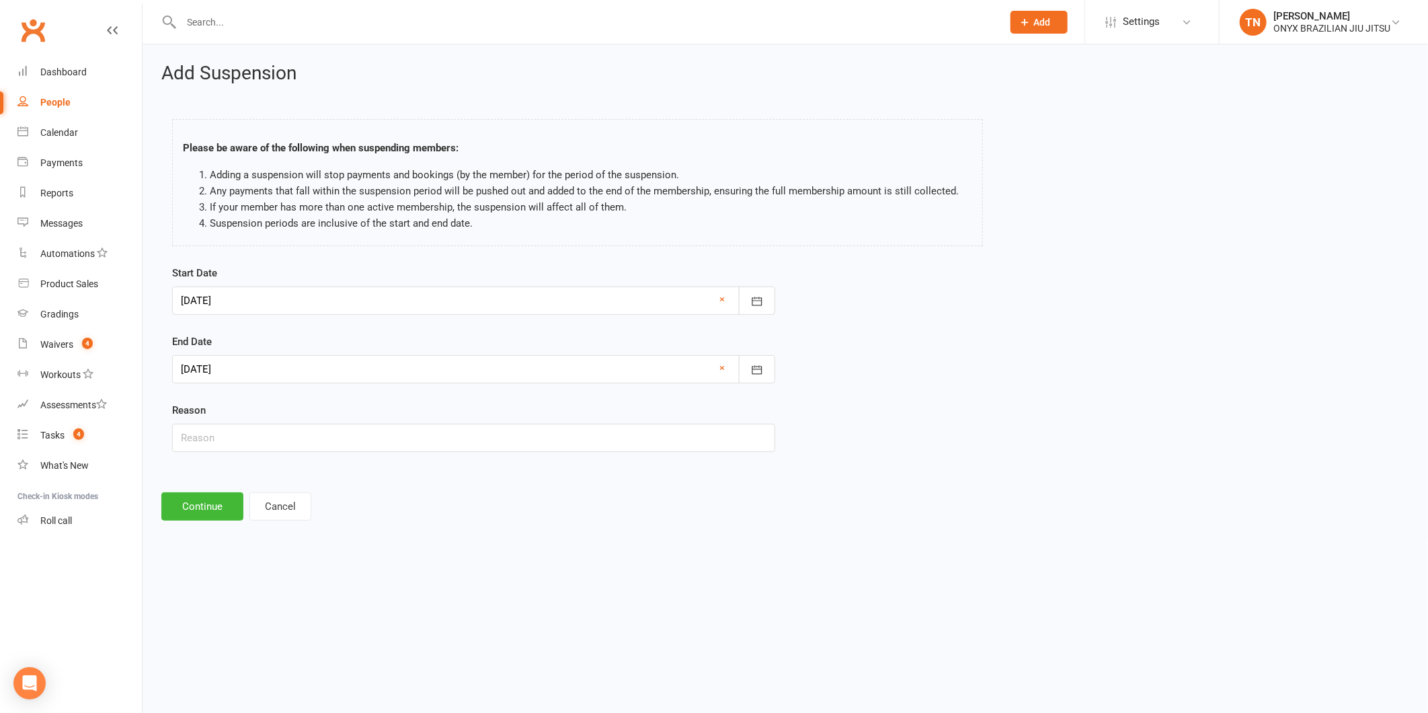
click at [202, 419] on div "Reason" at bounding box center [473, 427] width 603 height 50
click at [190, 428] on input "text" at bounding box center [473, 438] width 603 height 28
type input "[MEDICAL_DATA]"
click at [210, 512] on button "Continue" at bounding box center [202, 506] width 82 height 28
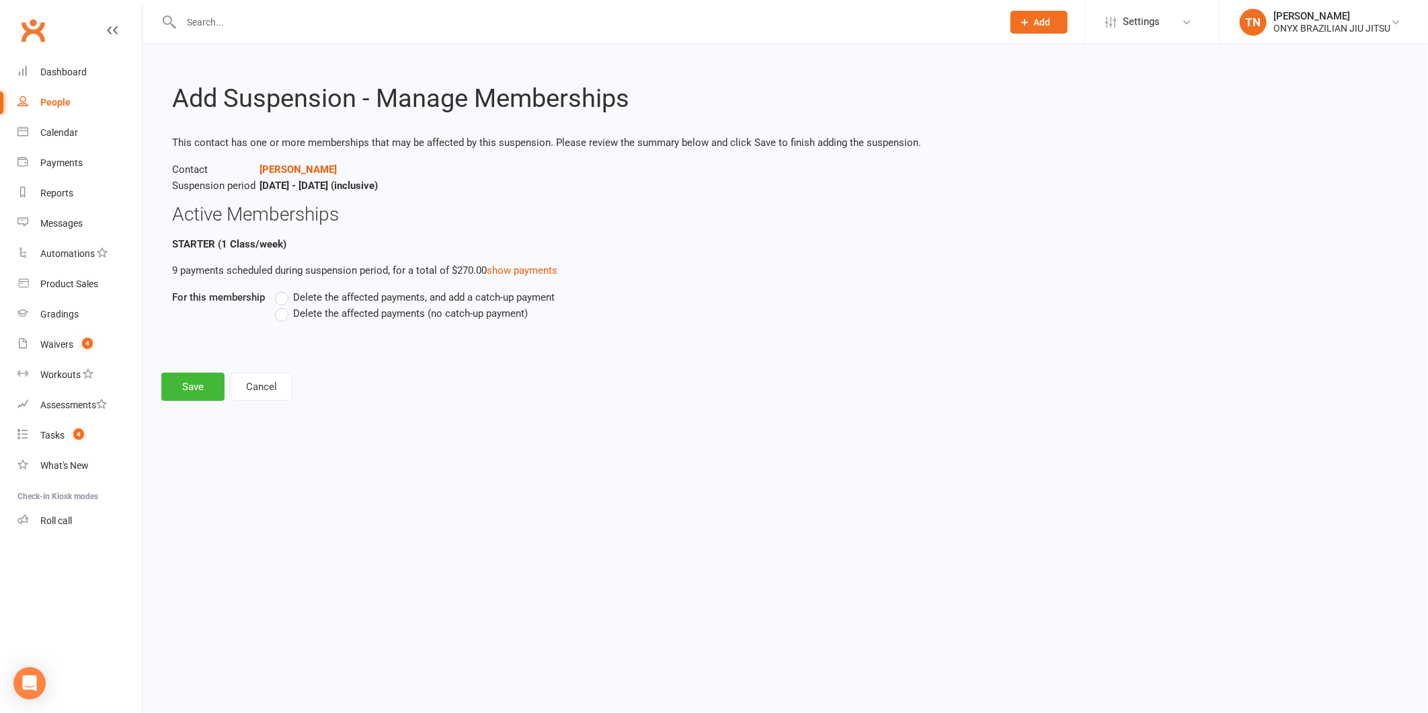
click at [325, 319] on label "Delete the affected payments (no catch-up payment)" at bounding box center [401, 313] width 253 height 16
click at [284, 305] on input "Delete the affected payments (no catch-up payment)" at bounding box center [279, 305] width 9 height 0
click at [190, 383] on button "Save" at bounding box center [192, 386] width 63 height 28
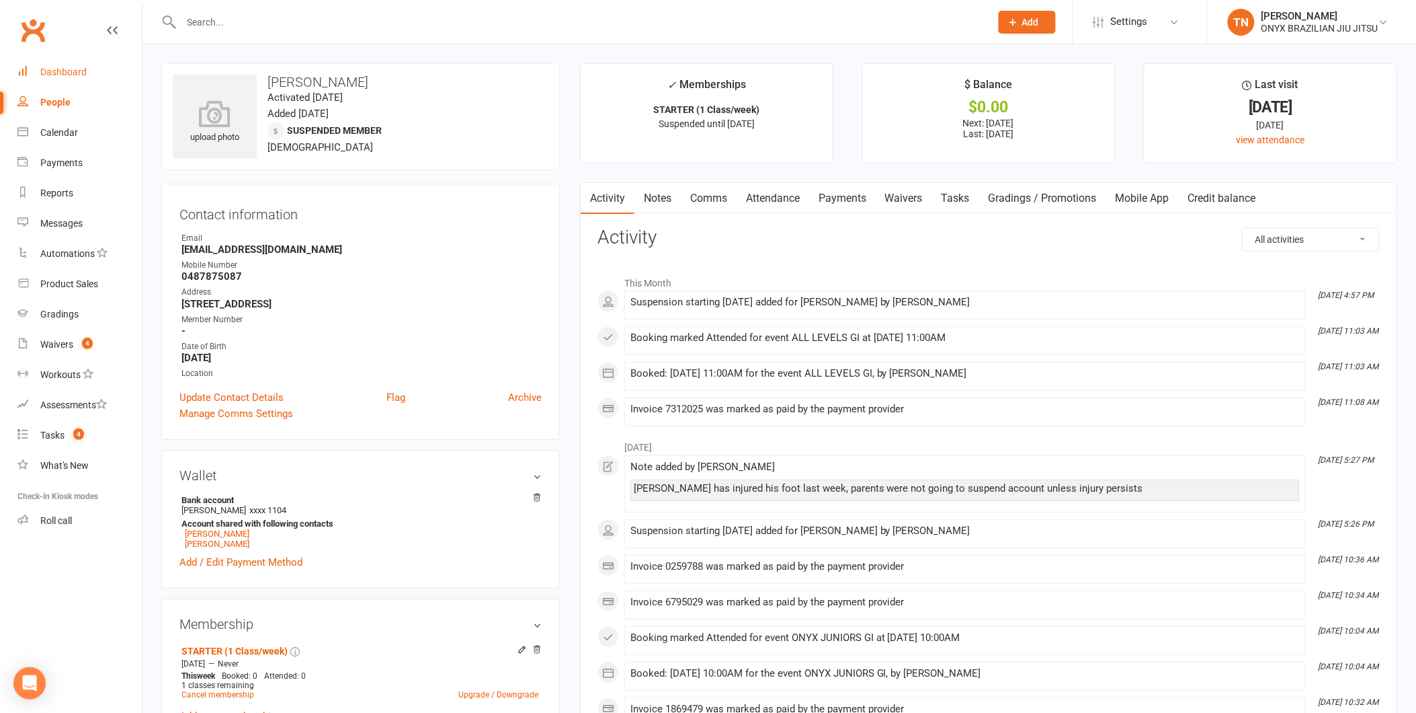
click at [79, 73] on div "Dashboard" at bounding box center [63, 72] width 46 height 11
